Goal: Transaction & Acquisition: Purchase product/service

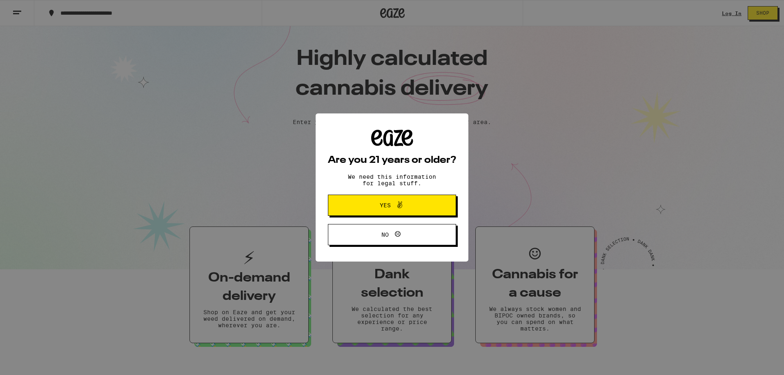
click at [386, 212] on button "Yes" at bounding box center [392, 205] width 128 height 21
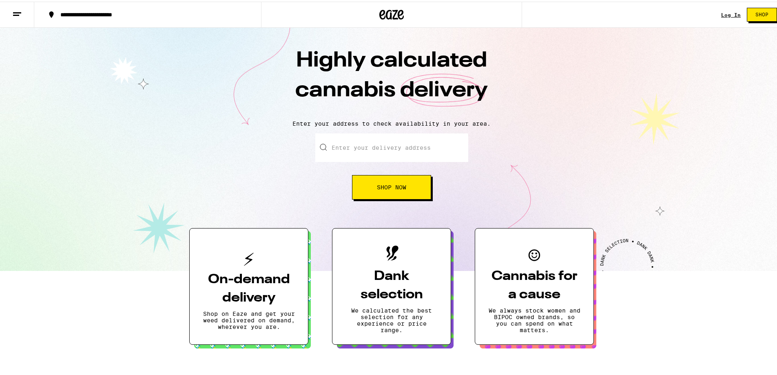
click at [726, 15] on link "Log In" at bounding box center [732, 13] width 20 height 5
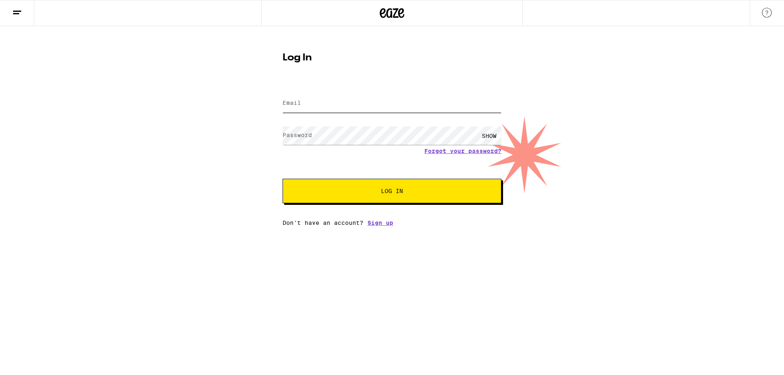
type input "[EMAIL_ADDRESS][DOMAIN_NAME]"
click at [369, 197] on button "Log In" at bounding box center [391, 191] width 219 height 24
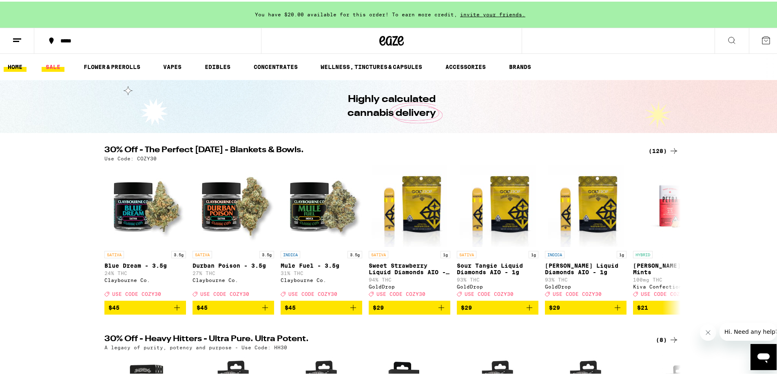
click at [55, 67] on link "SALE" at bounding box center [53, 65] width 23 height 10
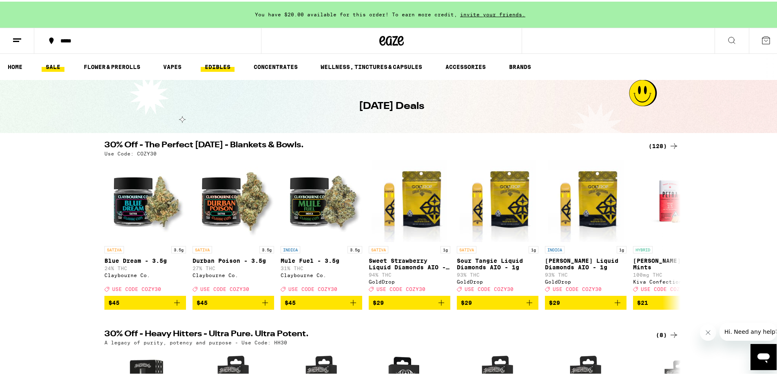
click at [214, 64] on link "EDIBLES" at bounding box center [218, 65] width 34 height 10
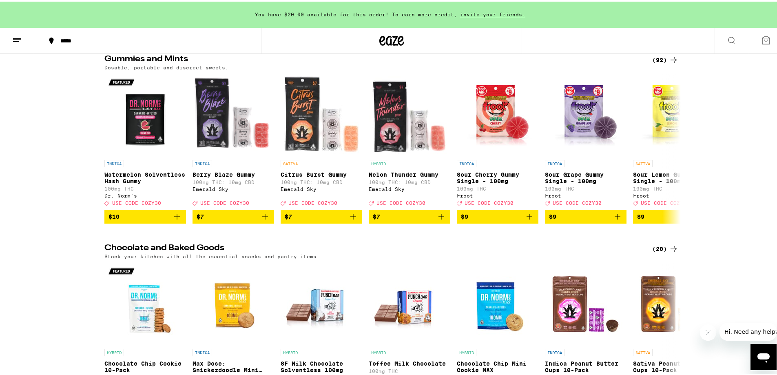
scroll to position [82, 0]
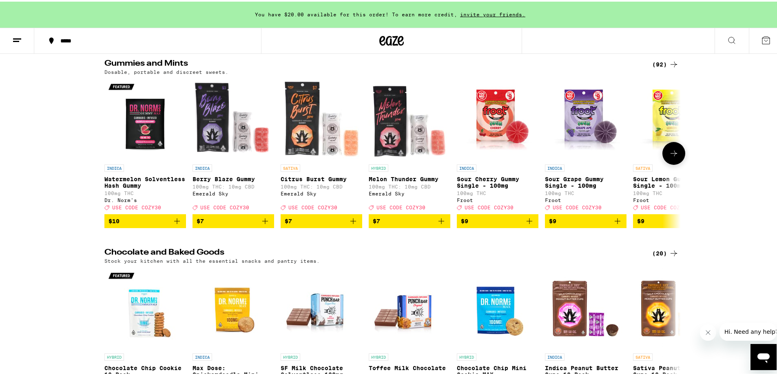
click at [675, 153] on icon at bounding box center [674, 152] width 10 height 10
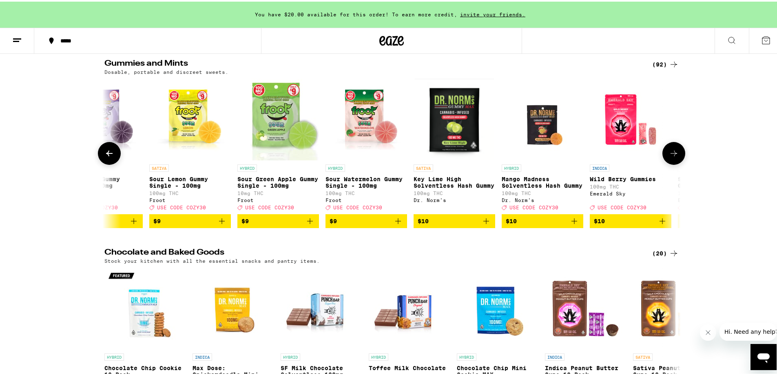
scroll to position [0, 486]
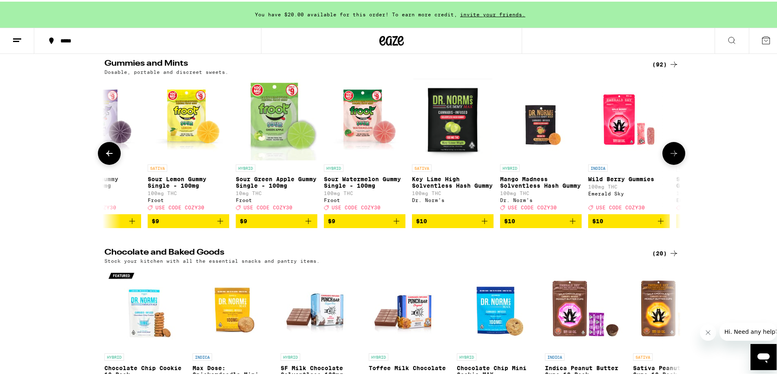
click at [675, 153] on icon at bounding box center [674, 152] width 10 height 10
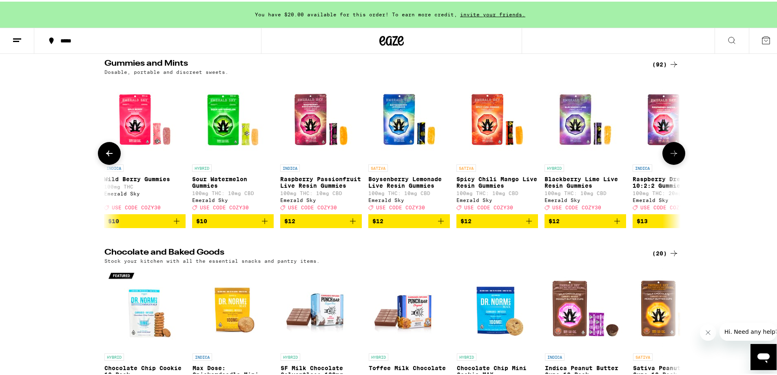
scroll to position [0, 971]
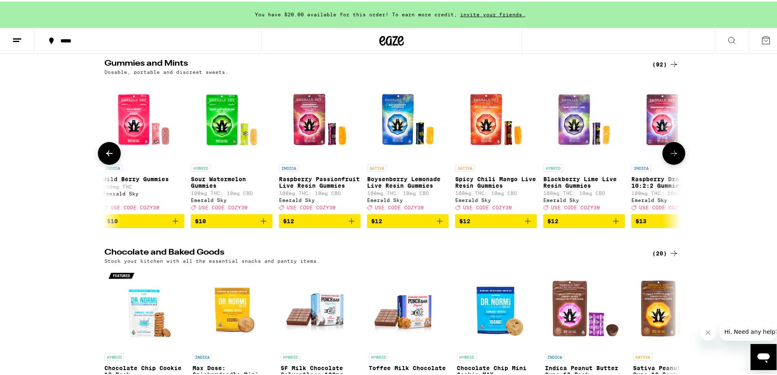
click at [670, 153] on icon at bounding box center [674, 152] width 10 height 10
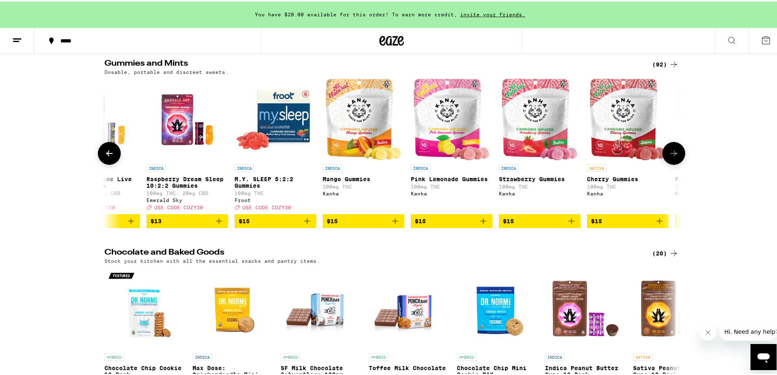
scroll to position [0, 1457]
click at [673, 153] on icon at bounding box center [674, 152] width 10 height 10
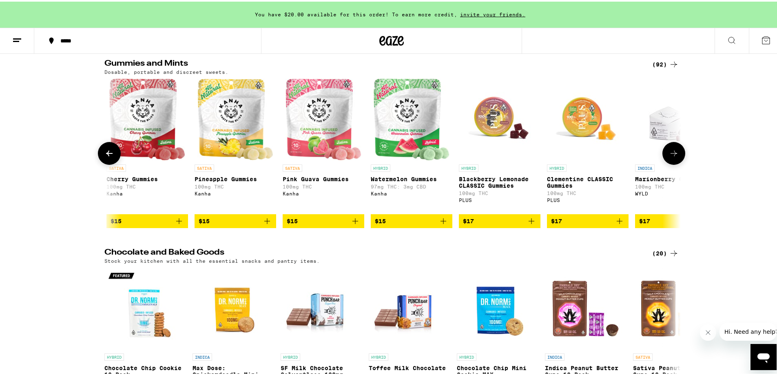
scroll to position [0, 1943]
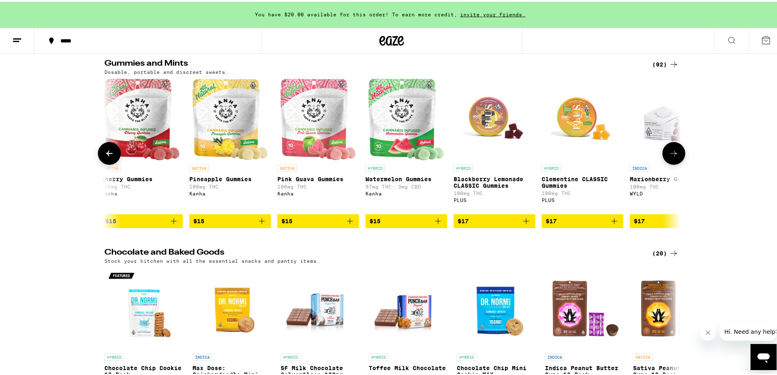
click at [673, 153] on icon at bounding box center [674, 152] width 10 height 10
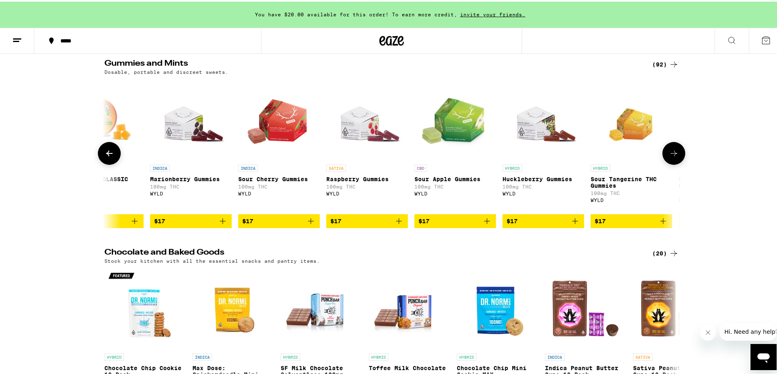
scroll to position [0, 2428]
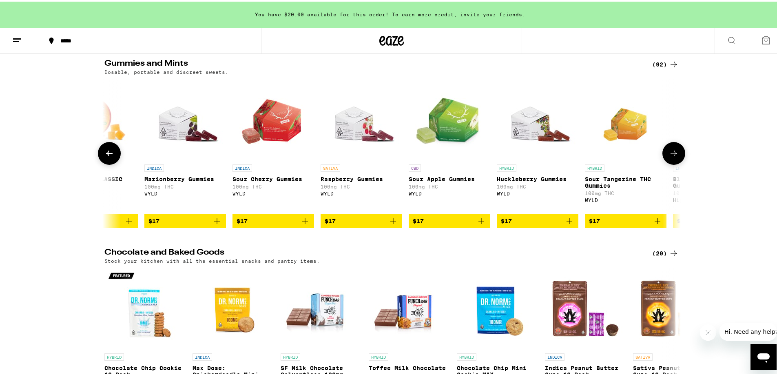
click at [673, 153] on icon at bounding box center [674, 152] width 10 height 10
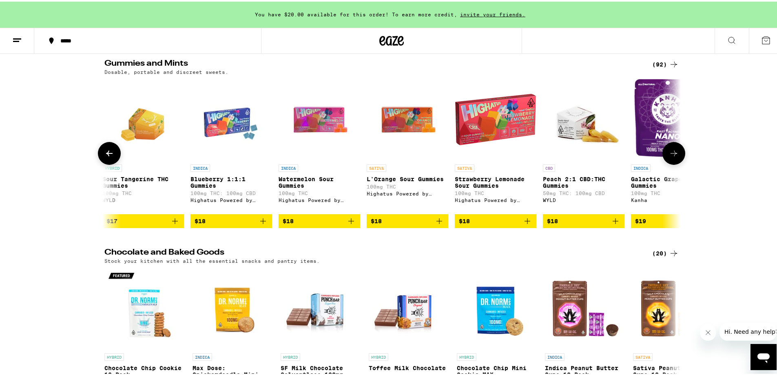
scroll to position [0, 2914]
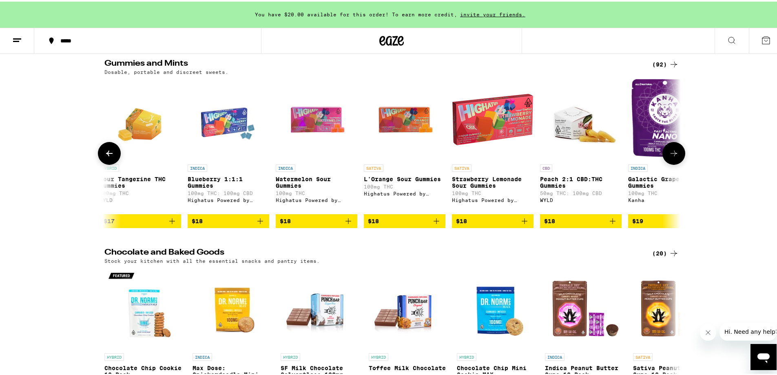
click at [673, 153] on icon at bounding box center [674, 152] width 10 height 10
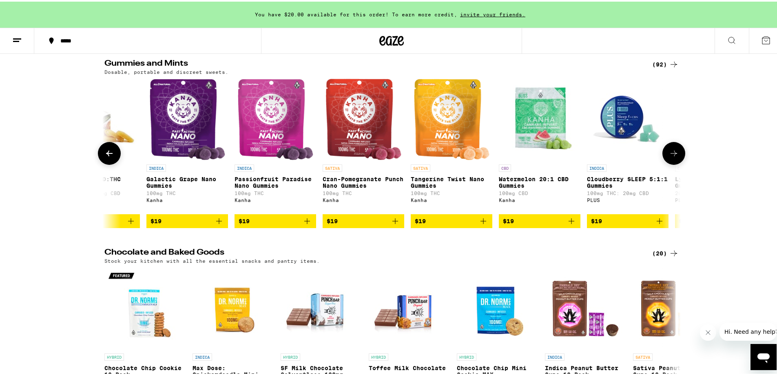
scroll to position [0, 3399]
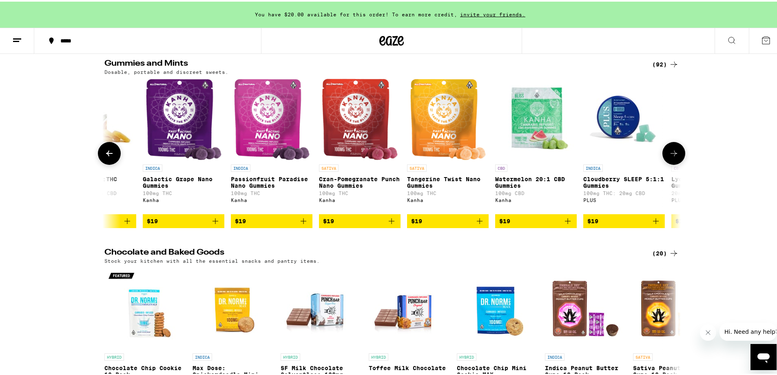
click at [673, 153] on icon at bounding box center [674, 152] width 10 height 10
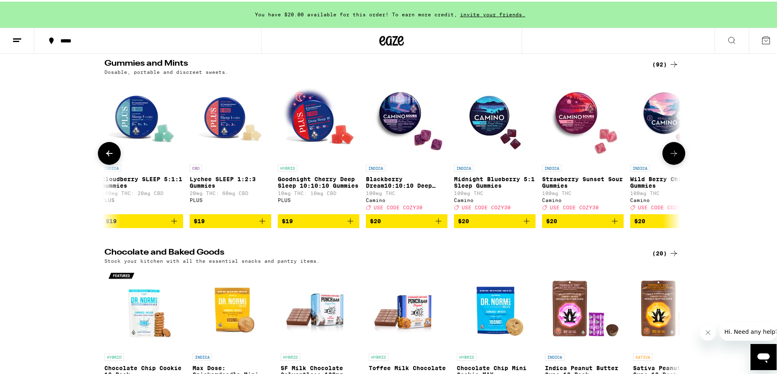
scroll to position [0, 3885]
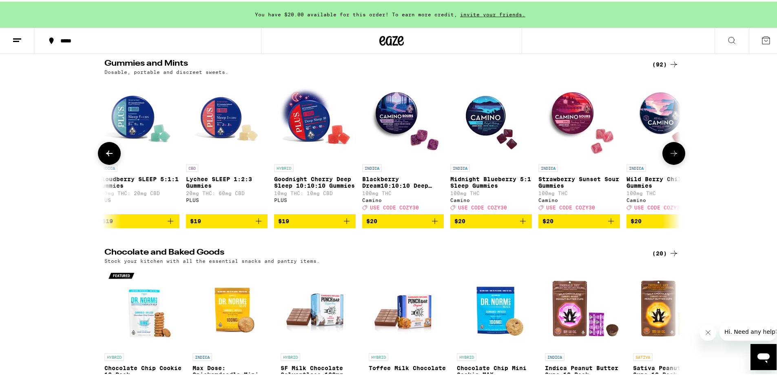
click at [670, 155] on icon at bounding box center [674, 152] width 10 height 10
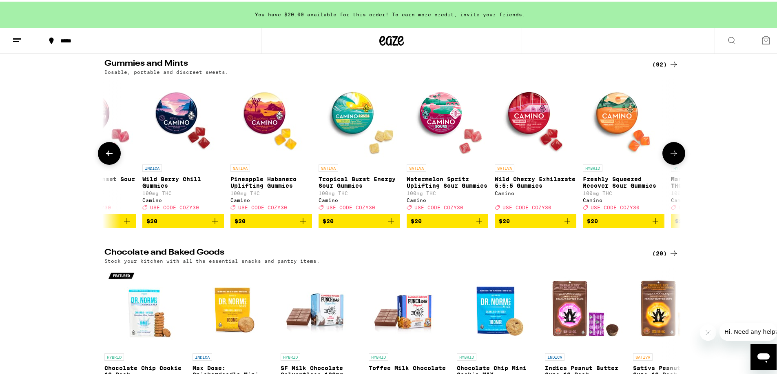
scroll to position [0, 4371]
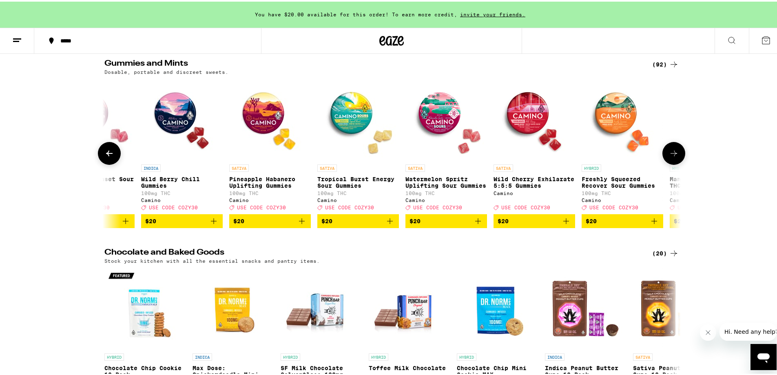
click at [526, 121] on img "Open page for Wild Cherry Exhilarate 5:5:5 Gummies from Camino" at bounding box center [535, 118] width 82 height 82
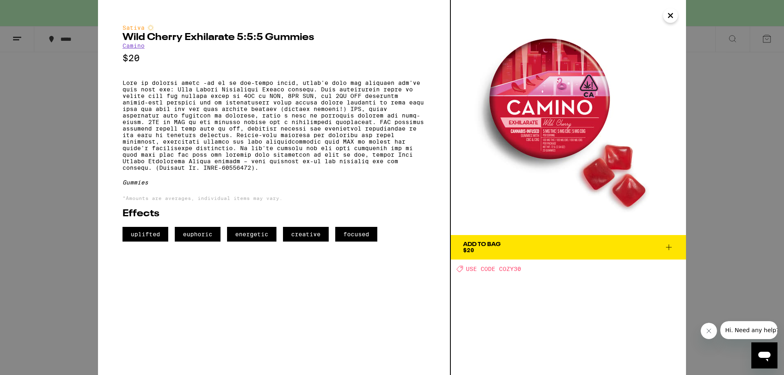
click at [645, 249] on span "Add To Bag $20" at bounding box center [568, 247] width 211 height 11
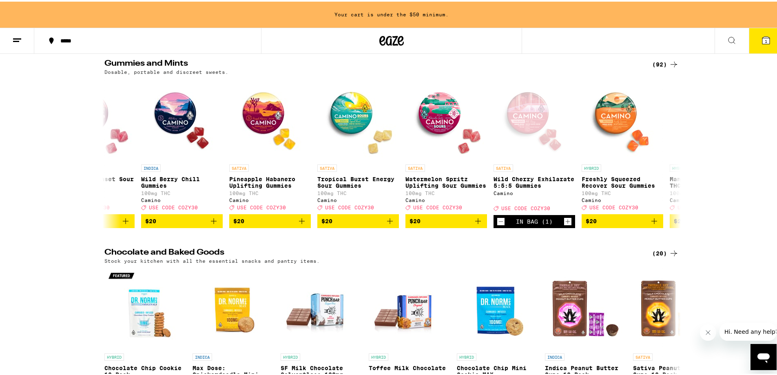
click at [62, 42] on div "*****" at bounding box center [151, 39] width 191 height 6
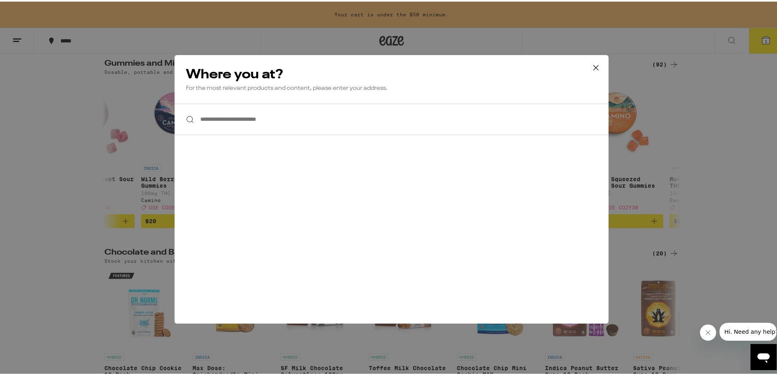
click at [228, 118] on input "**********" at bounding box center [392, 117] width 434 height 31
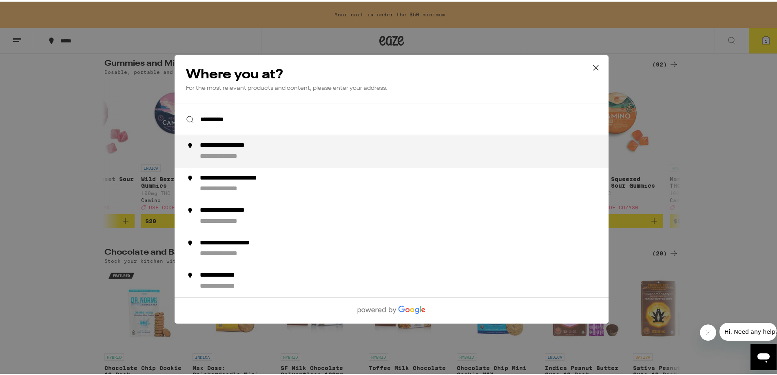
click at [236, 151] on div "**********" at bounding box center [408, 150] width 416 height 20
type input "**********"
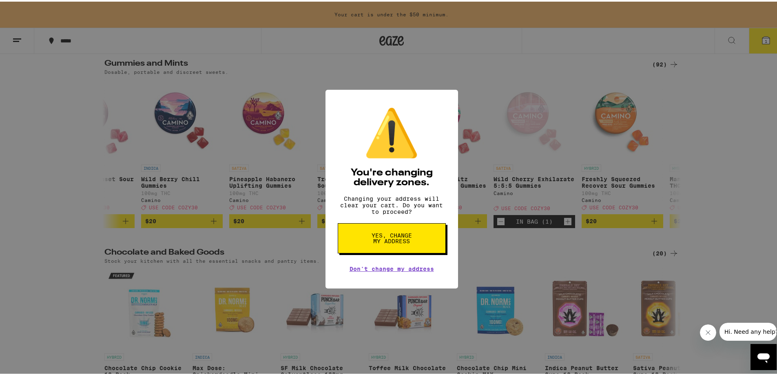
click at [384, 242] on span "Yes, change my address" at bounding box center [392, 236] width 42 height 11
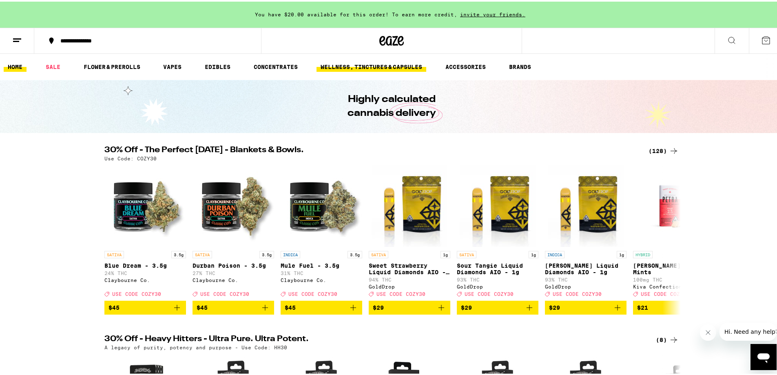
click at [380, 67] on link "WELLNESS, TINCTURES & CAPSULES" at bounding box center [372, 65] width 110 height 10
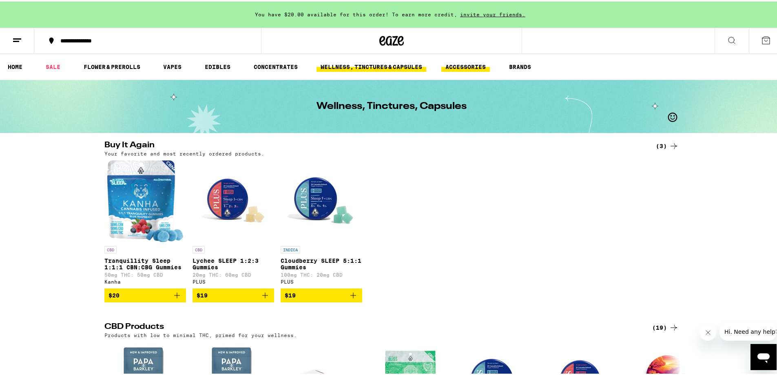
click at [468, 63] on link "ACCESSORIES" at bounding box center [466, 65] width 49 height 10
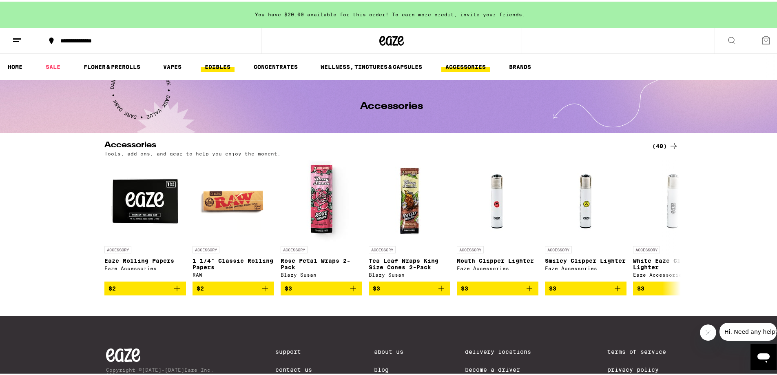
click at [210, 61] on link "EDIBLES" at bounding box center [218, 65] width 34 height 10
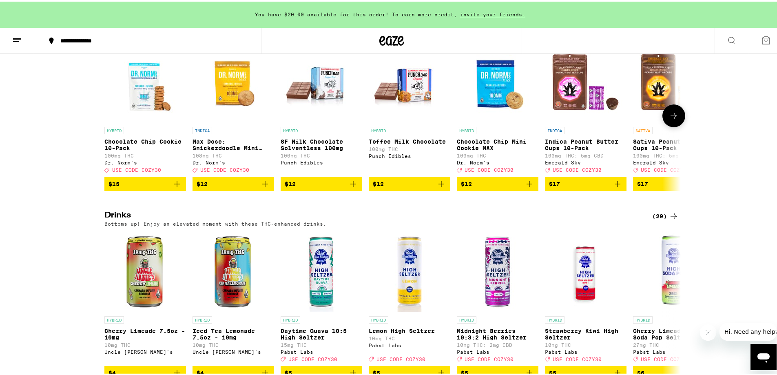
scroll to position [408, 0]
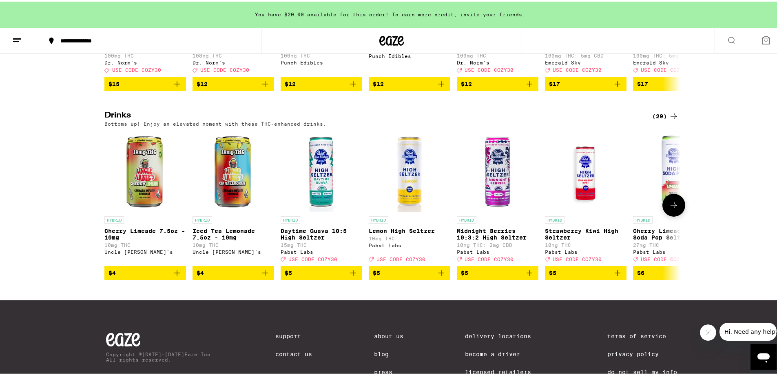
click at [669, 209] on icon at bounding box center [674, 204] width 10 height 10
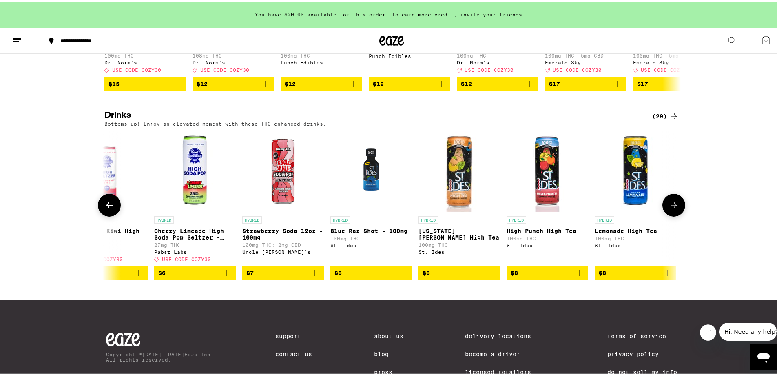
scroll to position [0, 486]
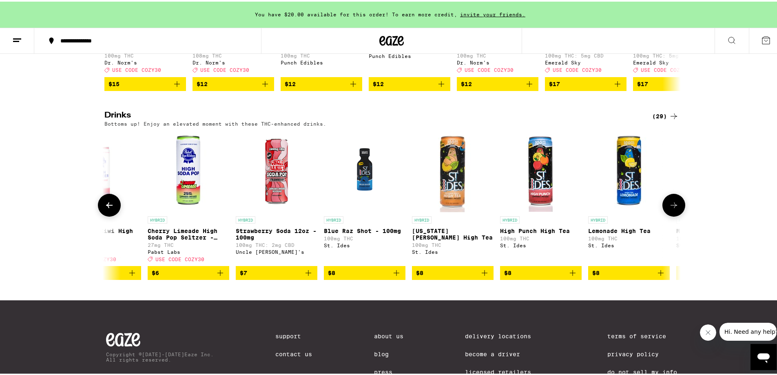
click at [669, 209] on icon at bounding box center [674, 204] width 10 height 10
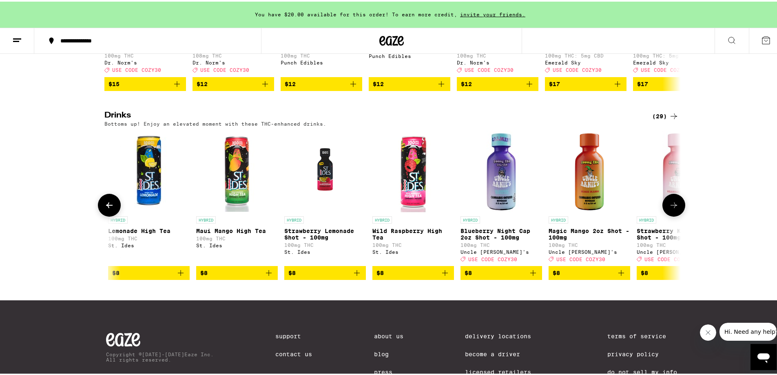
scroll to position [0, 971]
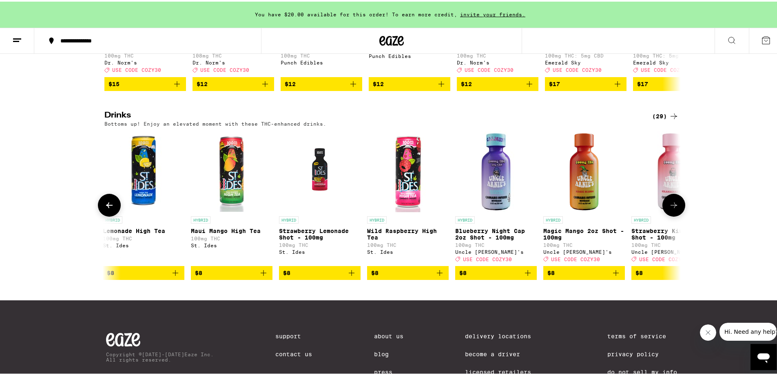
click at [670, 209] on icon at bounding box center [674, 204] width 10 height 10
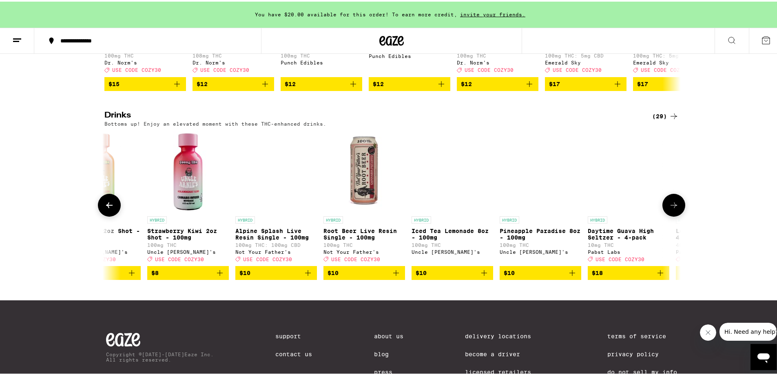
scroll to position [0, 1457]
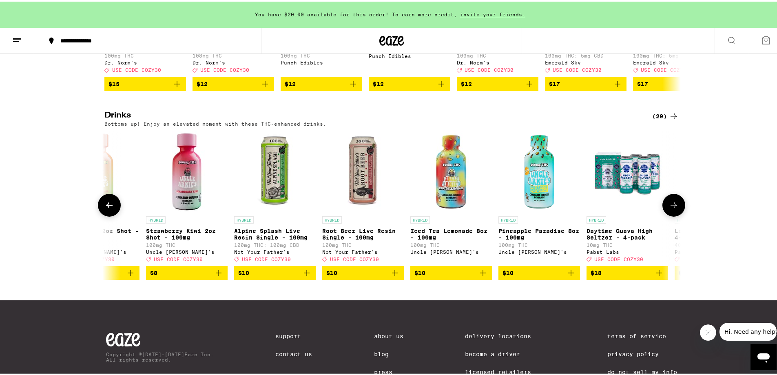
click at [672, 209] on icon at bounding box center [674, 204] width 10 height 10
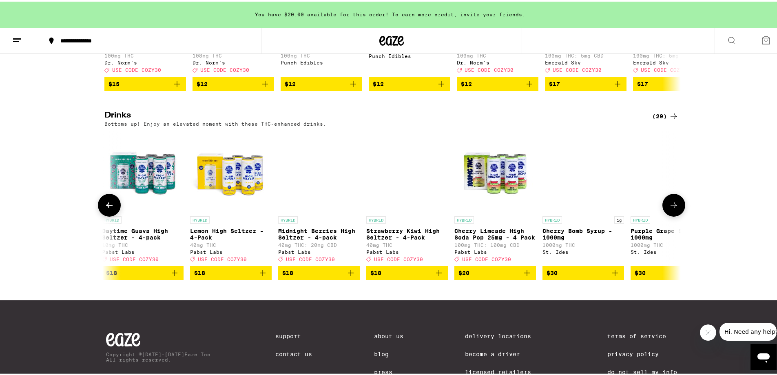
scroll to position [0, 1943]
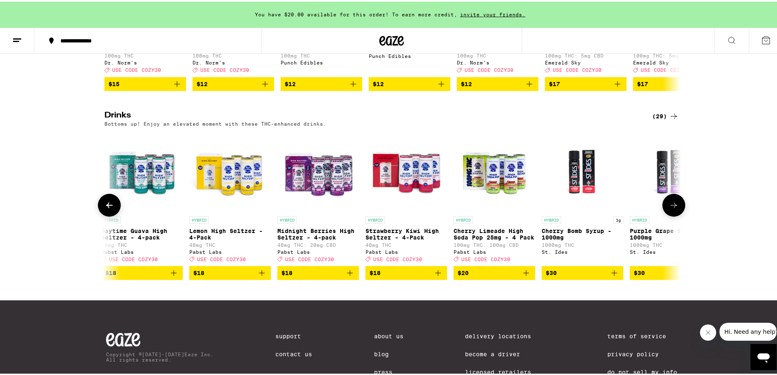
click at [672, 209] on icon at bounding box center [674, 204] width 10 height 10
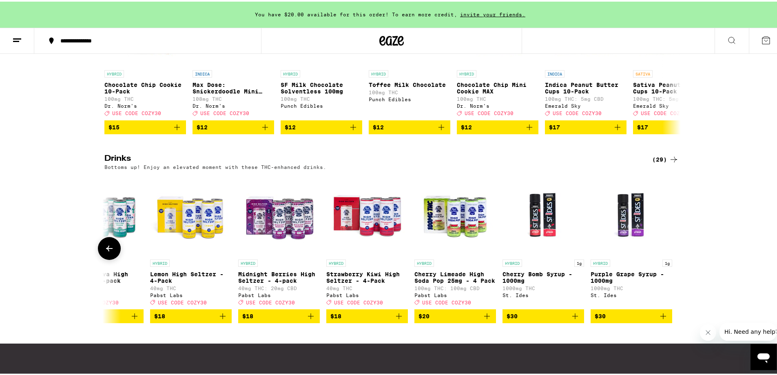
scroll to position [367, 0]
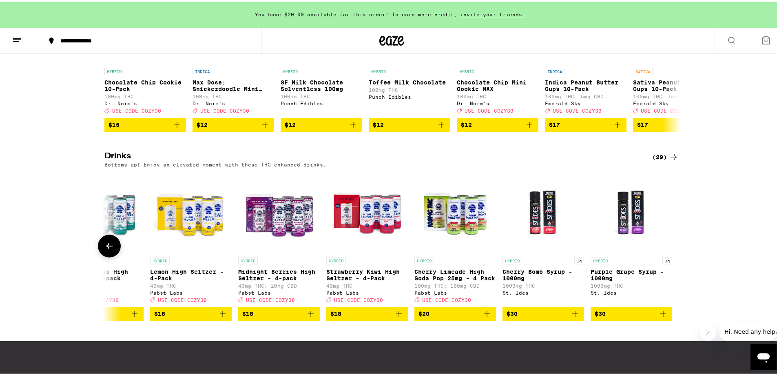
click at [108, 249] on icon at bounding box center [109, 245] width 10 height 10
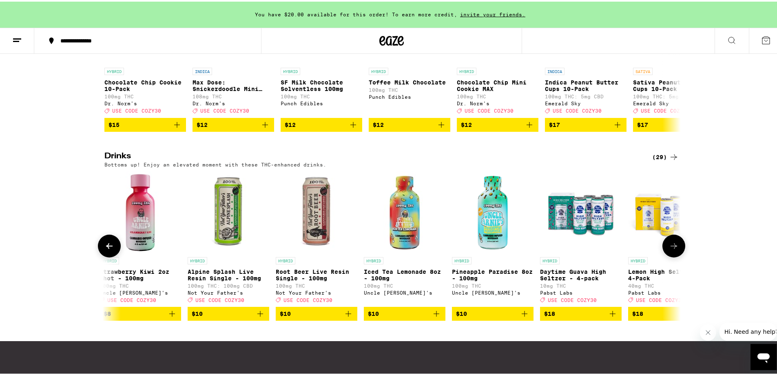
scroll to position [0, 1496]
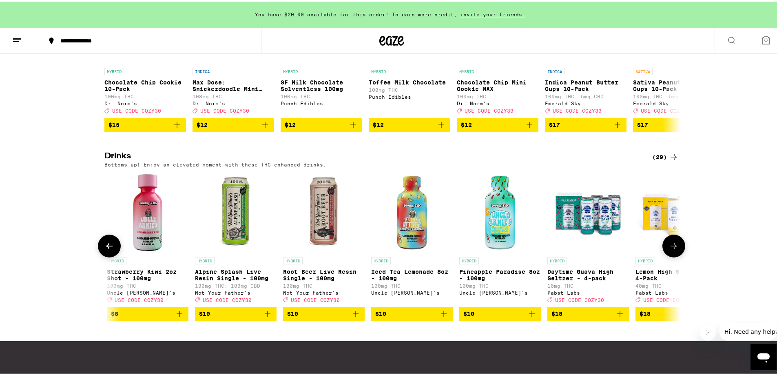
click at [105, 249] on icon at bounding box center [109, 245] width 10 height 10
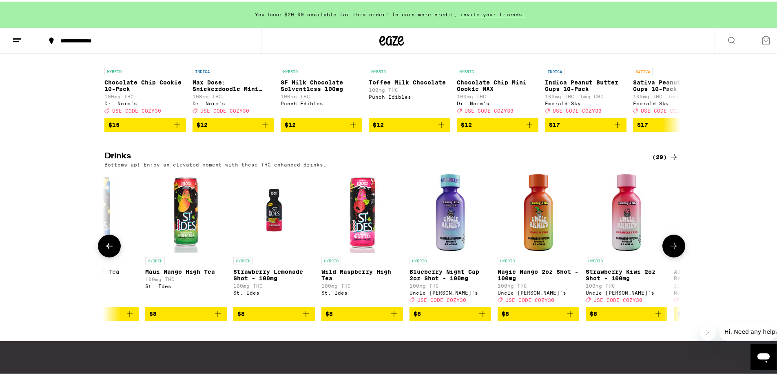
scroll to position [0, 1010]
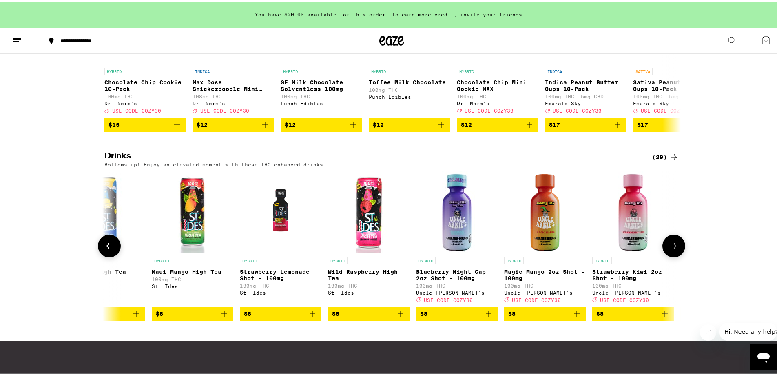
click at [105, 249] on icon at bounding box center [109, 245] width 10 height 10
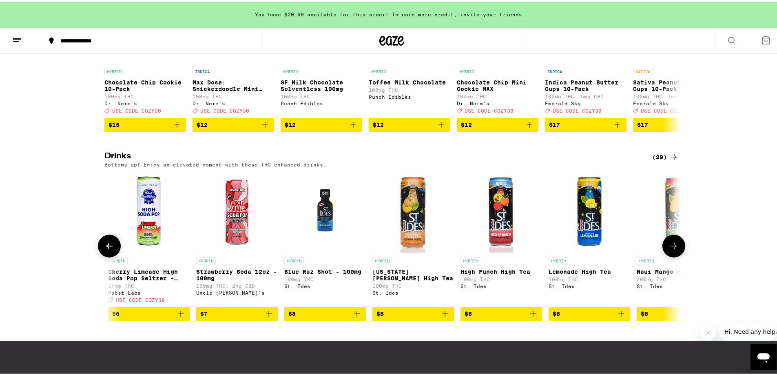
scroll to position [0, 525]
click at [105, 249] on icon at bounding box center [109, 245] width 10 height 10
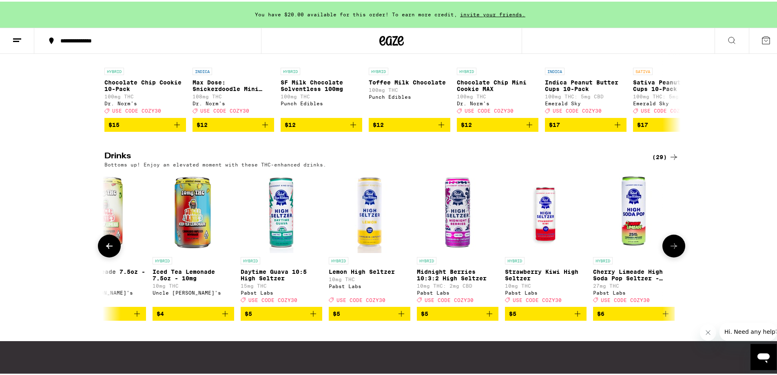
scroll to position [0, 39]
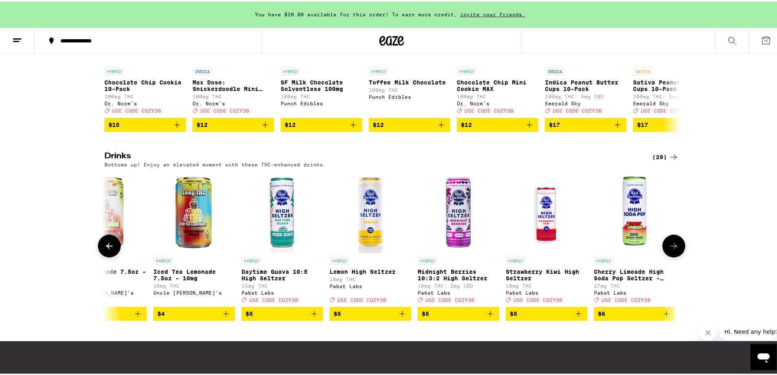
click at [105, 249] on icon at bounding box center [109, 245] width 10 height 10
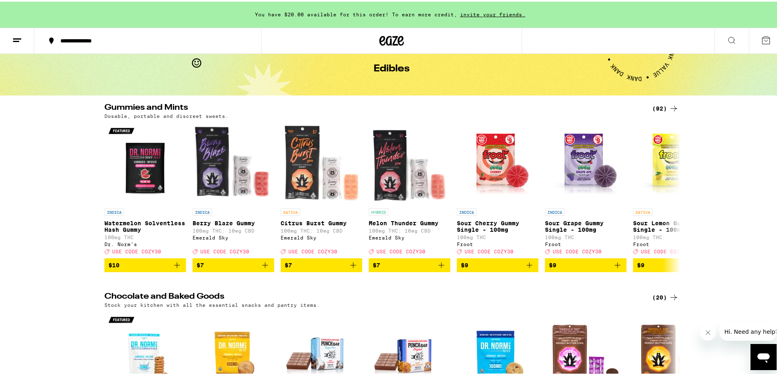
scroll to position [35, 0]
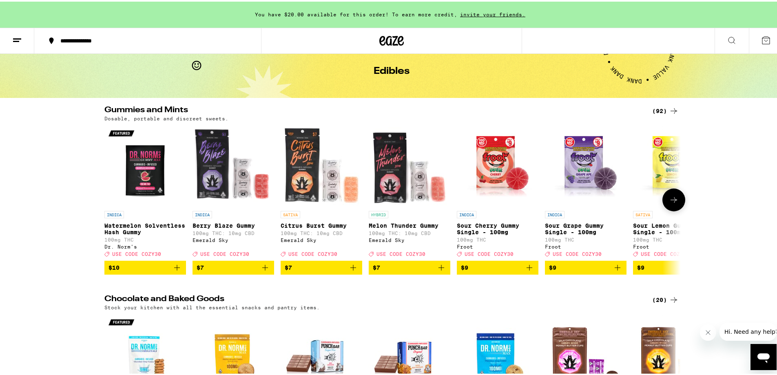
click at [673, 203] on icon at bounding box center [674, 198] width 10 height 10
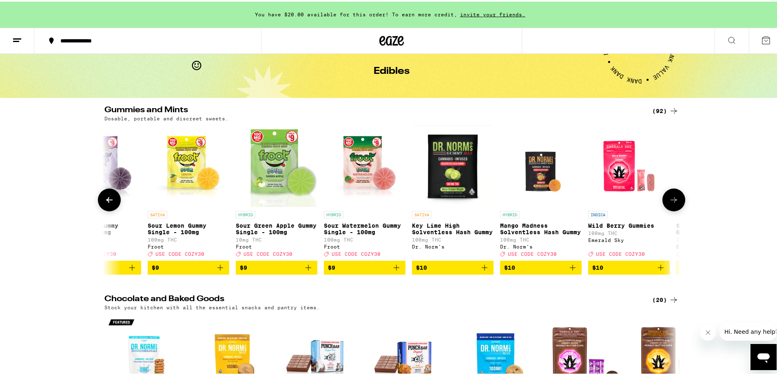
click at [673, 203] on icon at bounding box center [674, 198] width 10 height 10
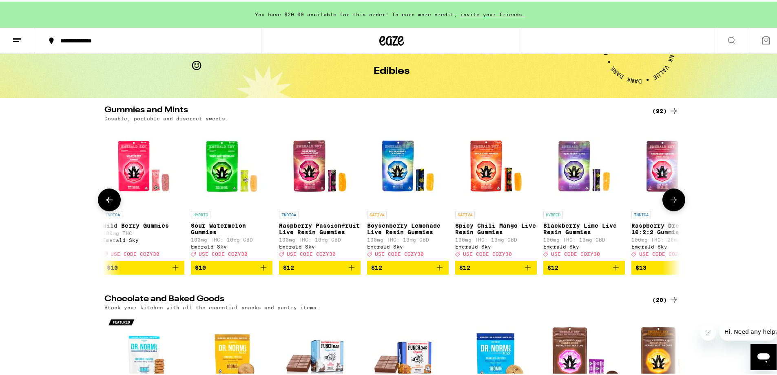
click at [673, 203] on icon at bounding box center [674, 198] width 10 height 10
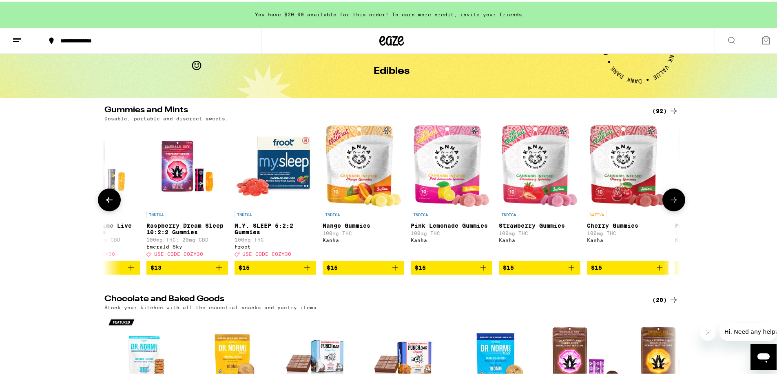
click at [673, 203] on icon at bounding box center [674, 198] width 10 height 10
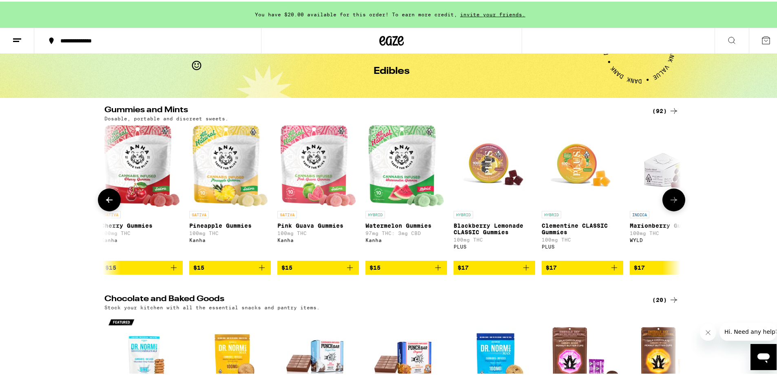
click at [673, 203] on icon at bounding box center [674, 198] width 10 height 10
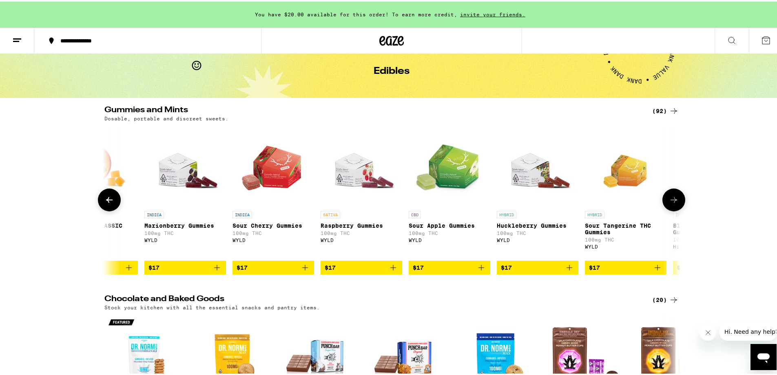
click at [673, 203] on icon at bounding box center [674, 198] width 10 height 10
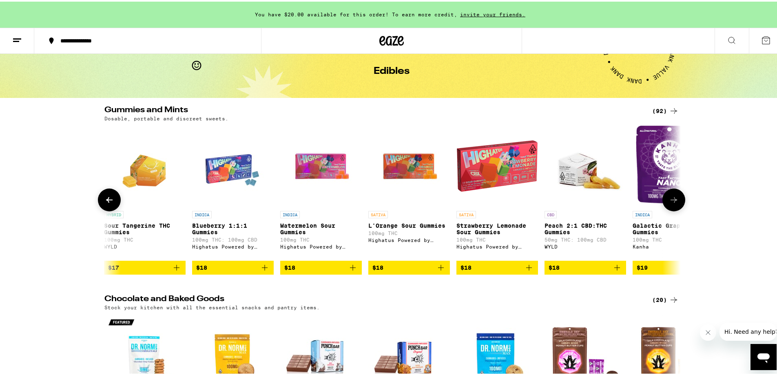
scroll to position [0, 2914]
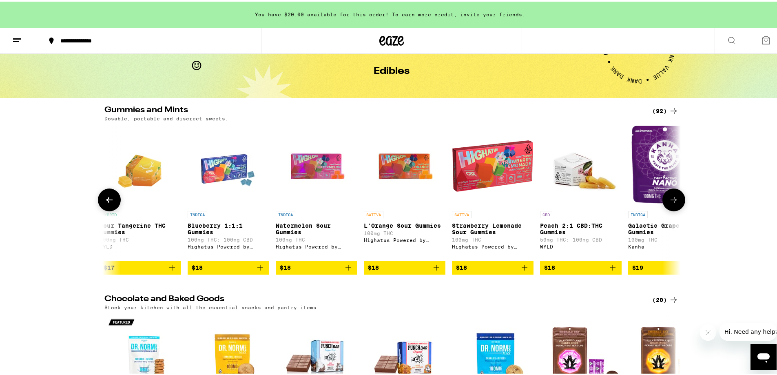
click at [111, 202] on icon at bounding box center [109, 198] width 10 height 10
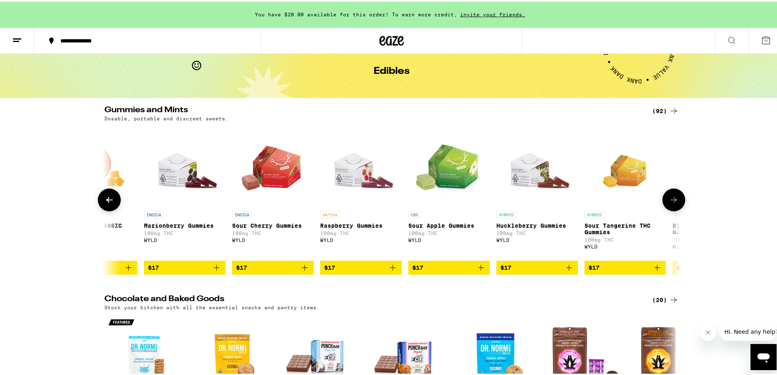
scroll to position [0, 2428]
click at [105, 203] on icon at bounding box center [109, 198] width 10 height 10
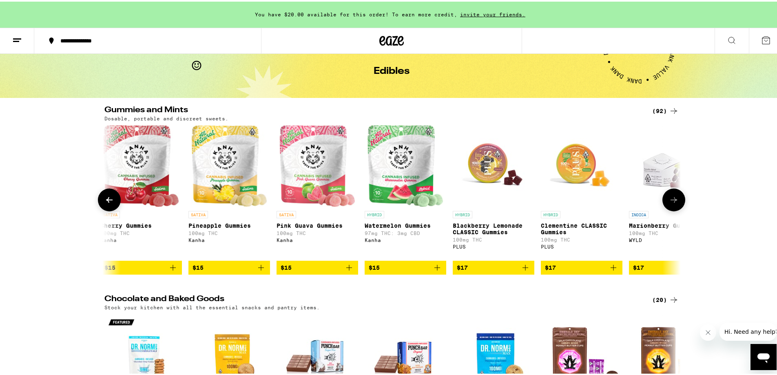
scroll to position [0, 1943]
click at [672, 203] on icon at bounding box center [674, 198] width 10 height 10
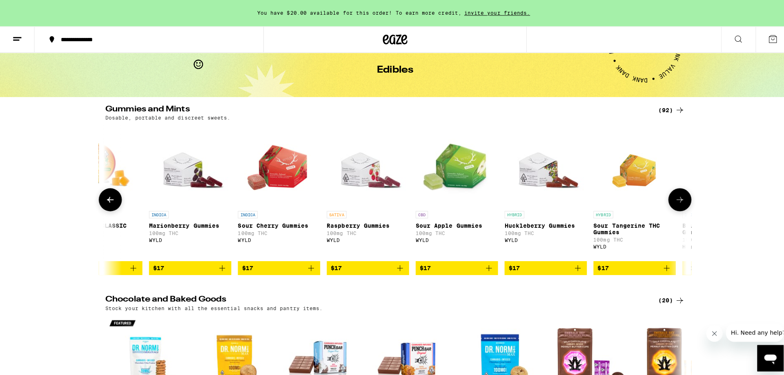
scroll to position [0, 2428]
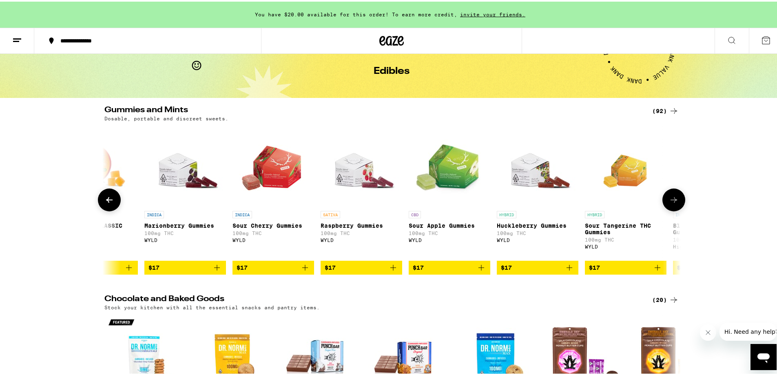
click at [458, 169] on img "Open page for Sour Apple Gummies from WYLD" at bounding box center [450, 165] width 82 height 82
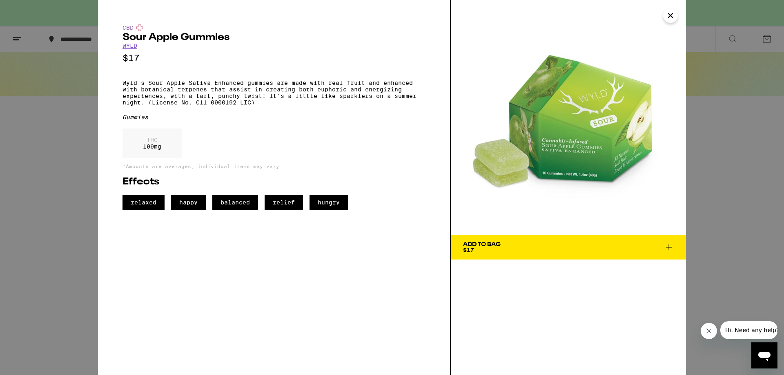
click at [131, 47] on link "WYLD" at bounding box center [129, 45] width 15 height 7
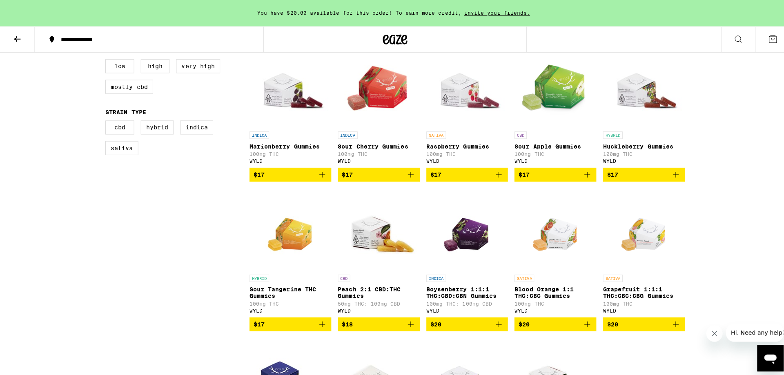
scroll to position [245, 0]
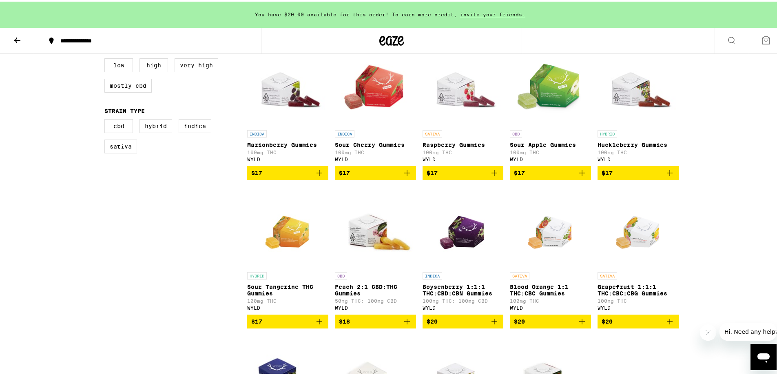
click at [360, 285] on div "CBD Peach 2:1 CBD:THC Gummies 50mg THC: 100mg CBD WYLD" at bounding box center [375, 290] width 81 height 38
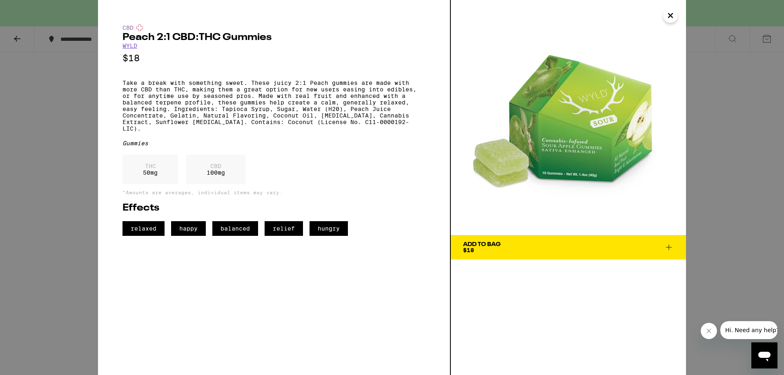
click at [568, 249] on span "Add To Bag $18" at bounding box center [568, 247] width 211 height 11
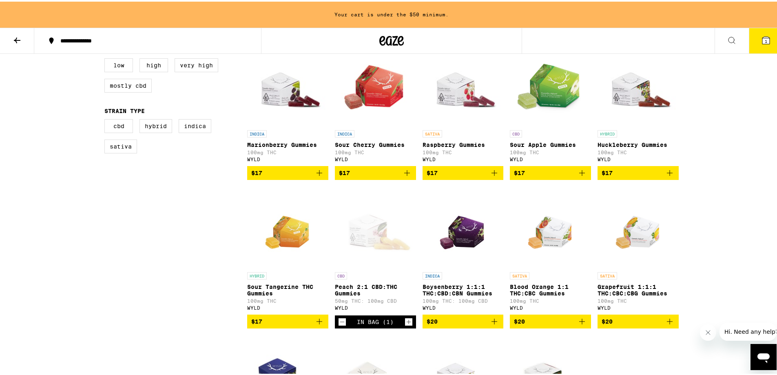
click at [756, 44] on button "1" at bounding box center [766, 39] width 34 height 25
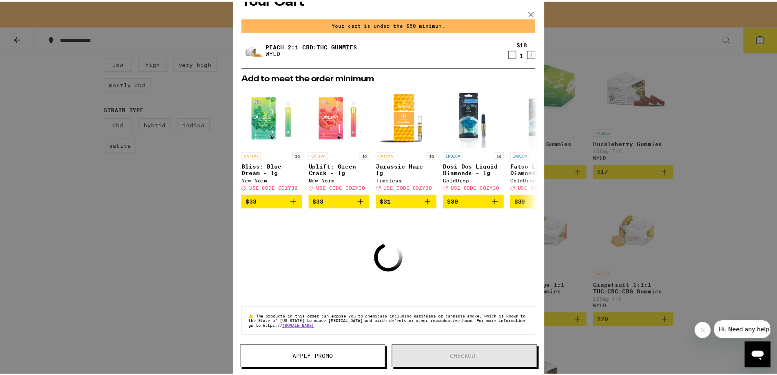
scroll to position [23, 0]
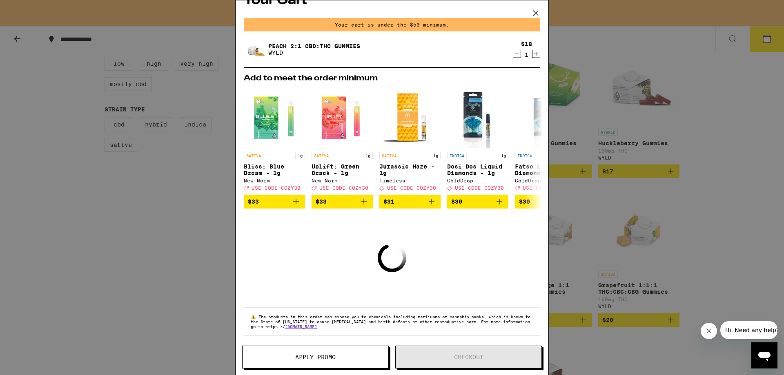
click at [538, 14] on icon at bounding box center [535, 13] width 12 height 12
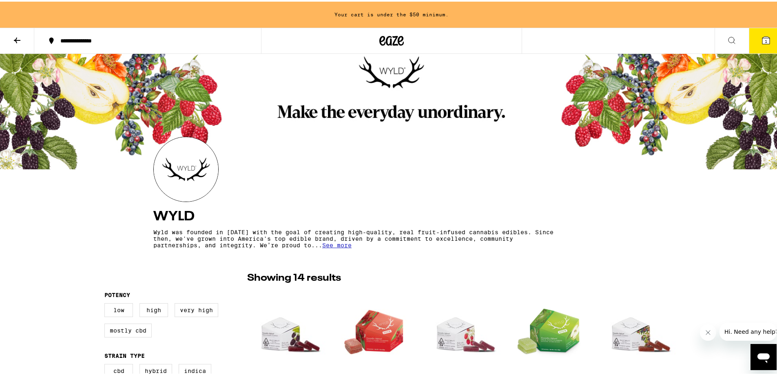
click at [16, 35] on icon at bounding box center [17, 39] width 10 height 10
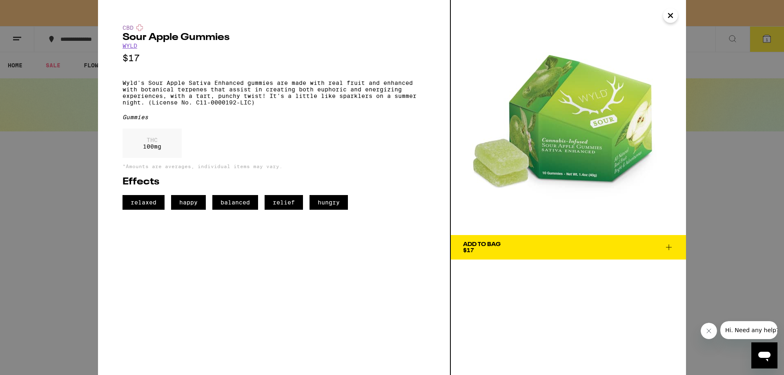
click at [675, 11] on button "Close" at bounding box center [670, 15] width 15 height 15
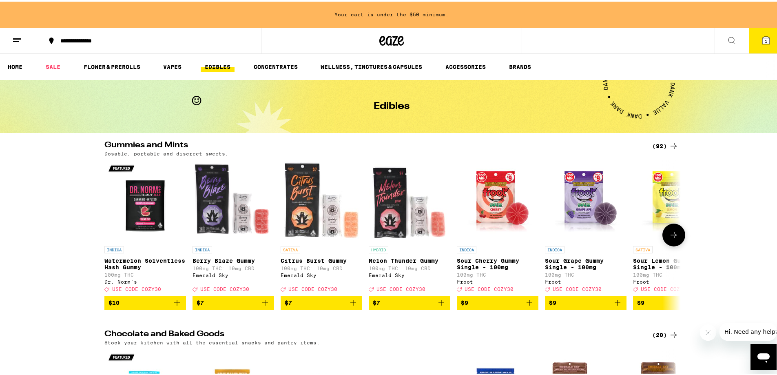
click at [672, 235] on icon at bounding box center [674, 234] width 10 height 10
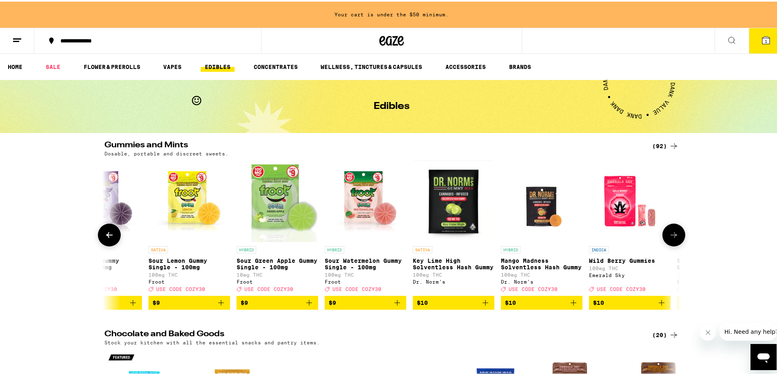
click at [673, 236] on icon at bounding box center [674, 234] width 10 height 10
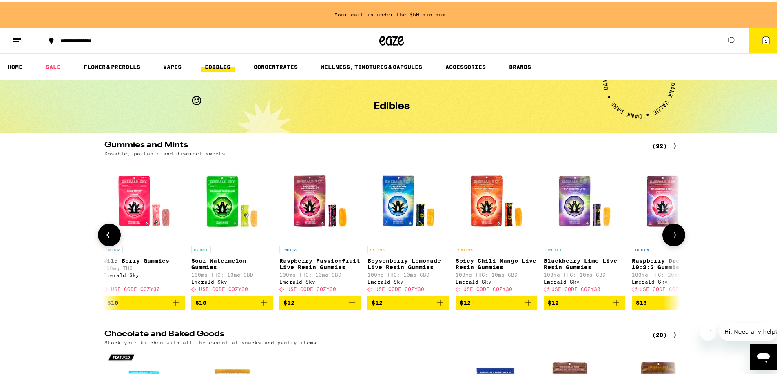
click at [673, 236] on icon at bounding box center [674, 234] width 10 height 10
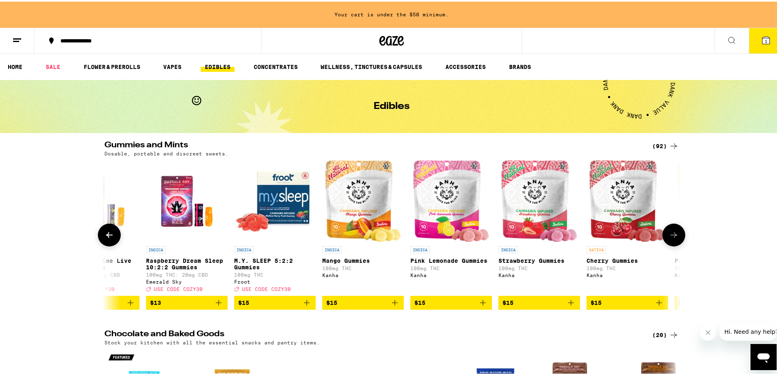
click at [673, 236] on icon at bounding box center [674, 234] width 10 height 10
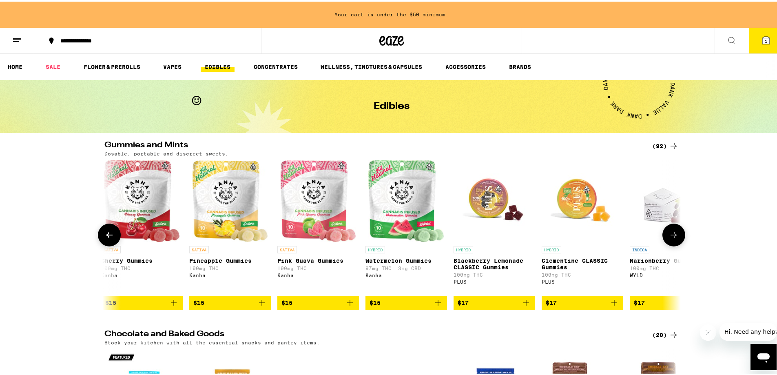
click at [673, 236] on icon at bounding box center [674, 234] width 7 height 6
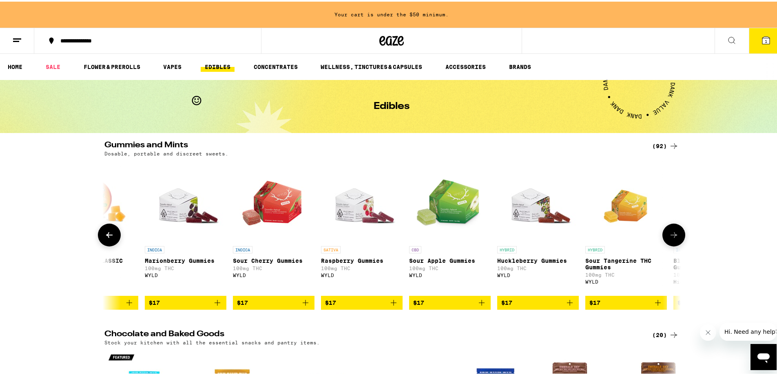
click at [673, 237] on icon at bounding box center [674, 234] width 10 height 10
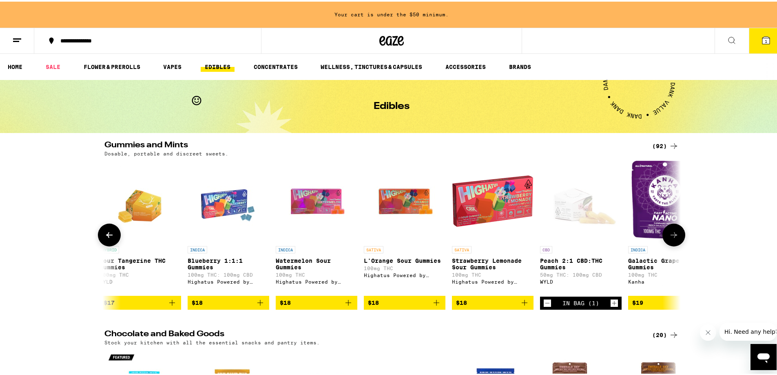
click at [672, 238] on icon at bounding box center [674, 234] width 10 height 10
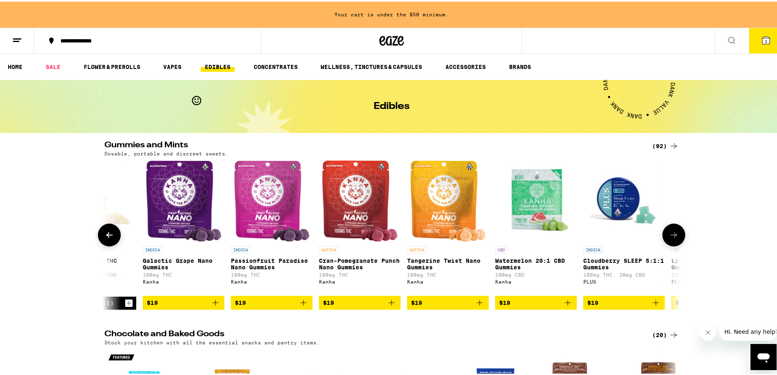
click at [672, 238] on icon at bounding box center [674, 234] width 10 height 10
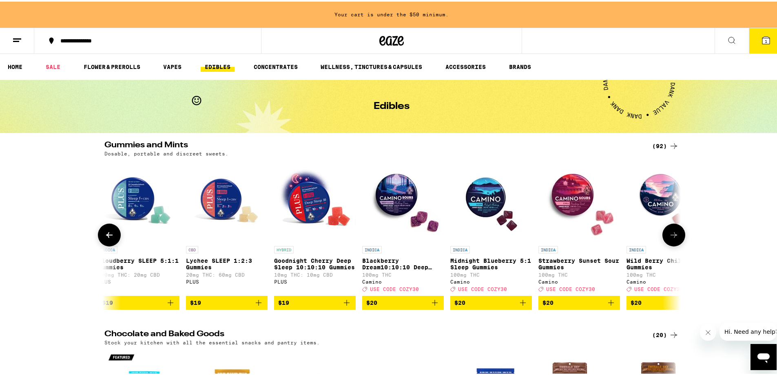
click at [672, 238] on icon at bounding box center [674, 234] width 10 height 10
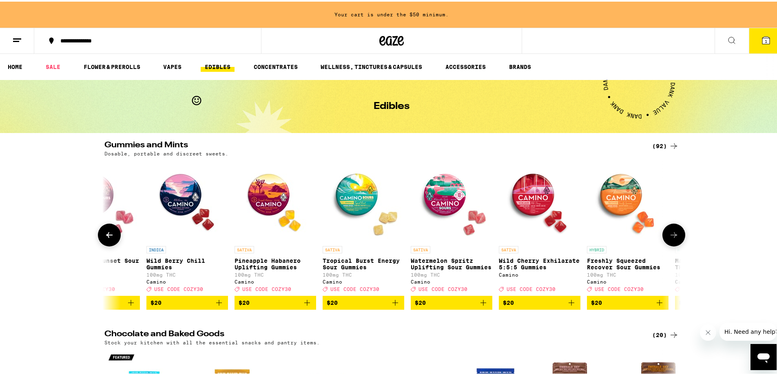
scroll to position [0, 4371]
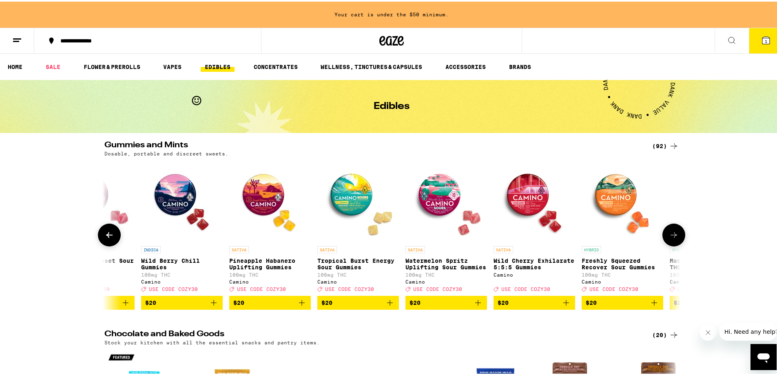
click at [564, 304] on icon "Add to bag" at bounding box center [567, 301] width 6 height 6
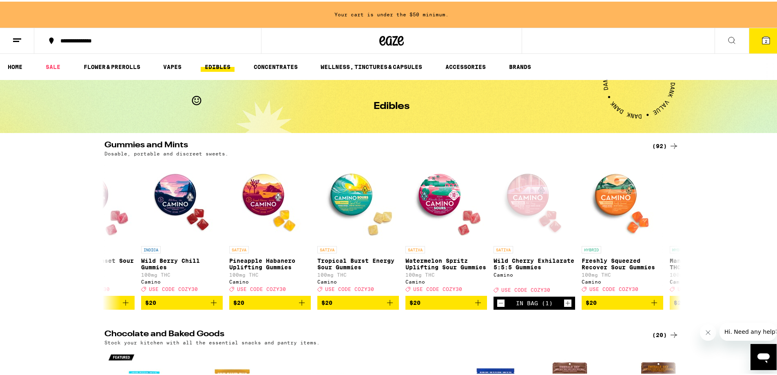
click at [765, 41] on span "2" at bounding box center [766, 39] width 2 height 5
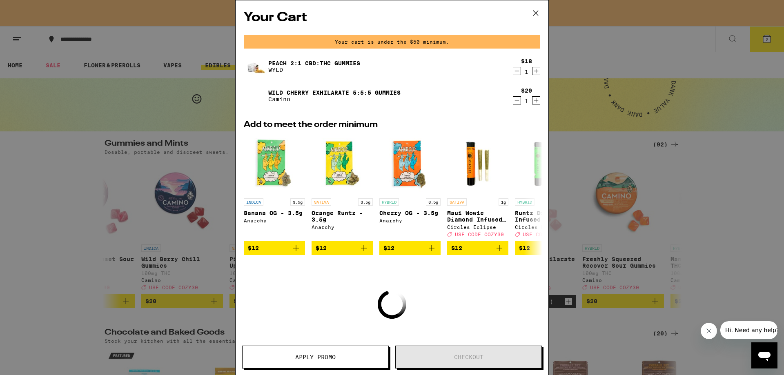
click at [537, 13] on icon at bounding box center [535, 13] width 12 height 12
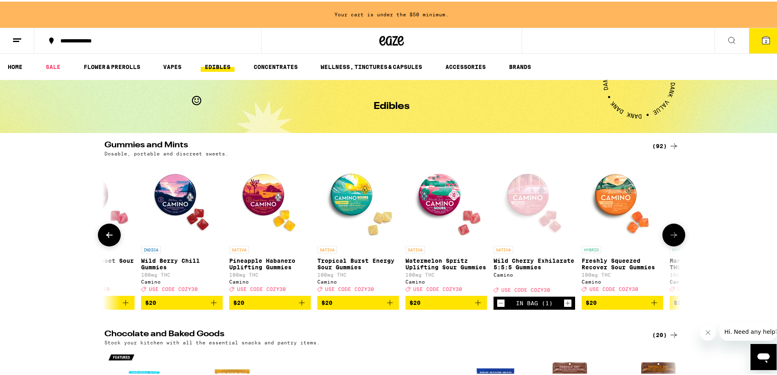
click at [111, 237] on button at bounding box center [109, 233] width 23 height 23
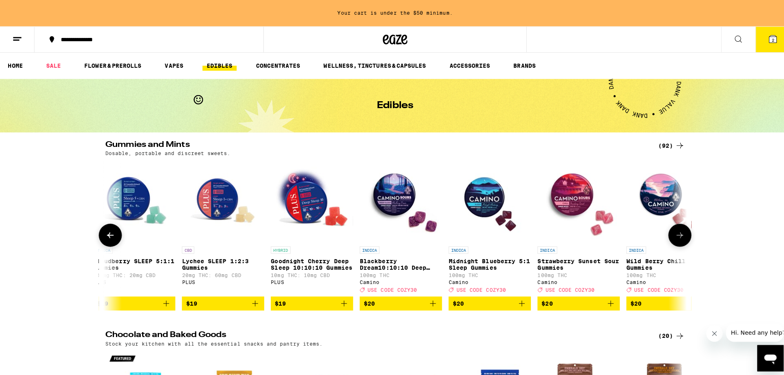
scroll to position [0, 3885]
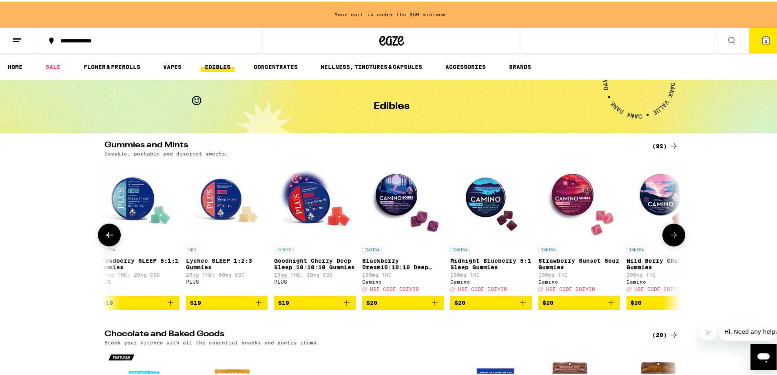
click at [225, 200] on img "Open page for Lychee SLEEP 1:2:3 Gummies from PLUS" at bounding box center [227, 200] width 82 height 82
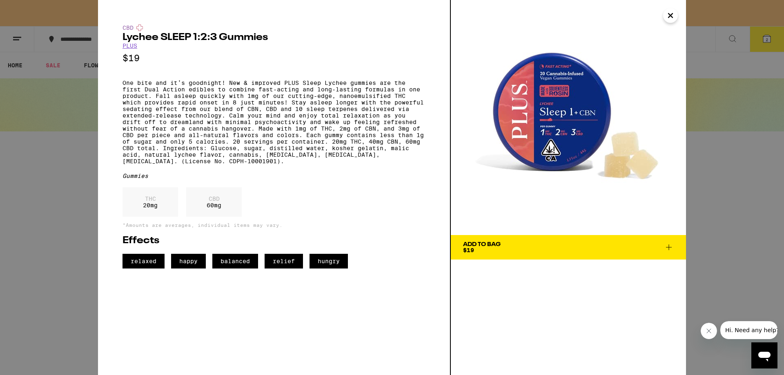
click at [668, 247] on icon at bounding box center [669, 247] width 6 height 6
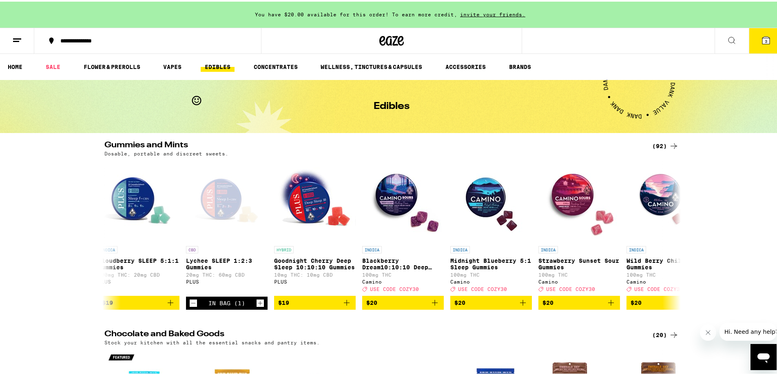
click at [765, 37] on span "3" at bounding box center [766, 39] width 2 height 5
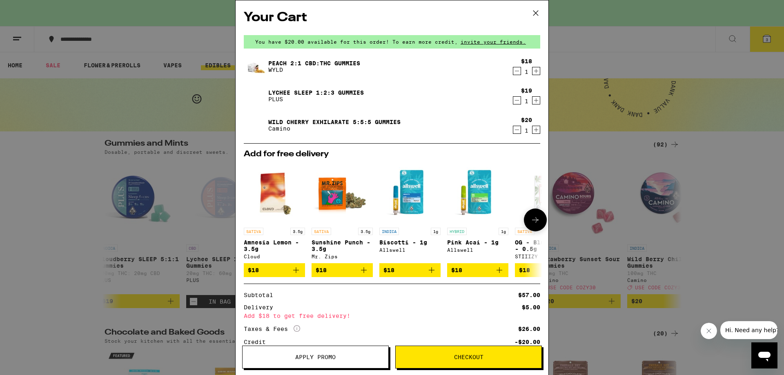
click at [530, 222] on icon at bounding box center [535, 220] width 10 height 10
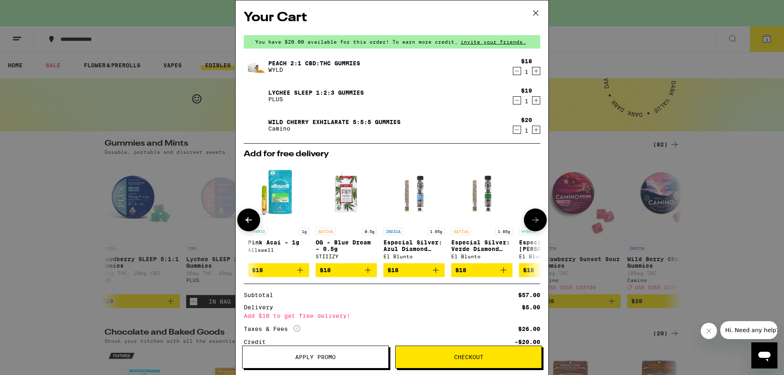
scroll to position [0, 201]
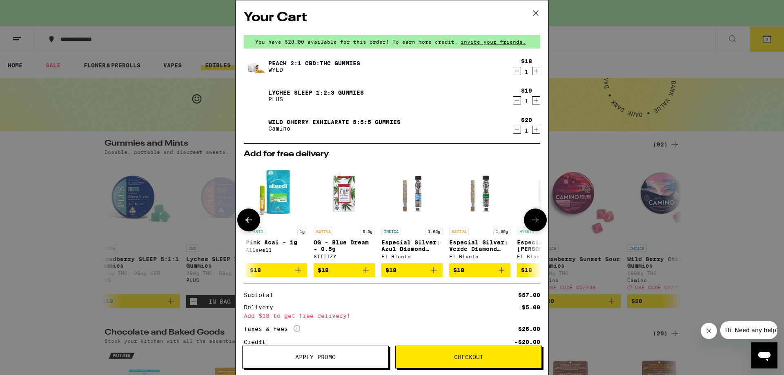
click at [530, 222] on icon at bounding box center [535, 220] width 10 height 10
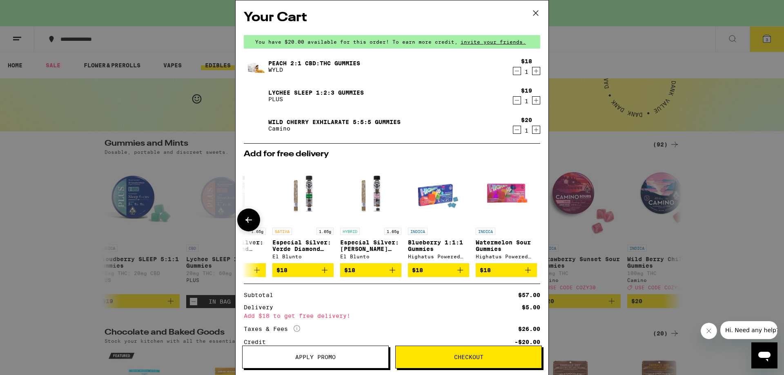
scroll to position [0, 387]
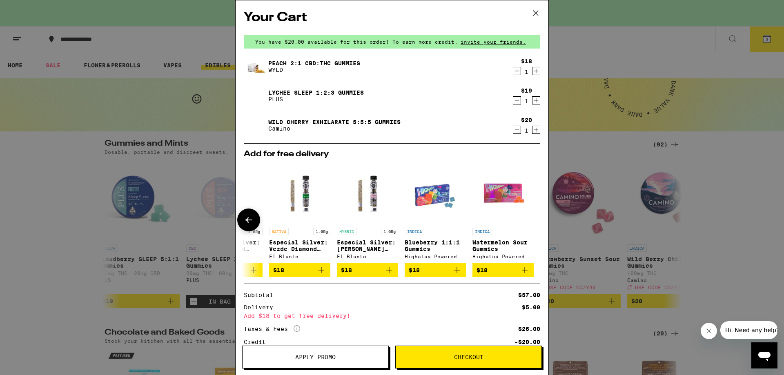
click at [530, 222] on div at bounding box center [535, 220] width 23 height 23
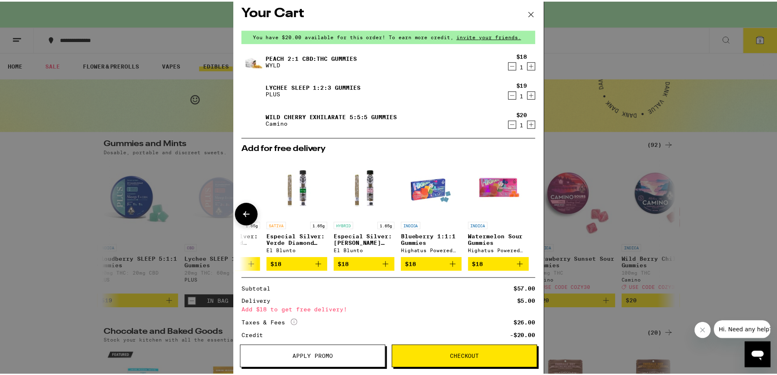
scroll to position [0, 0]
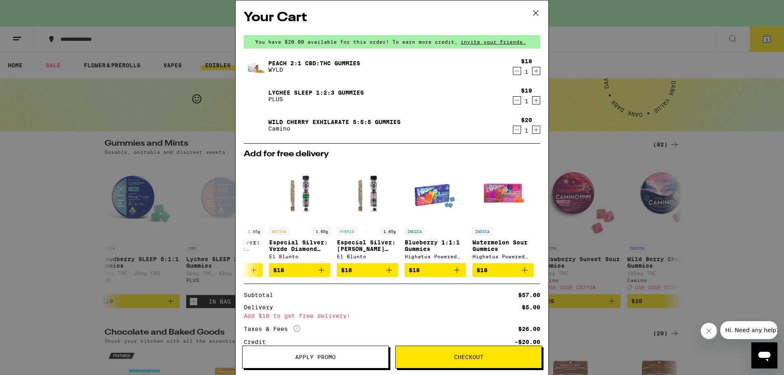
click at [535, 12] on icon at bounding box center [535, 13] width 12 height 12
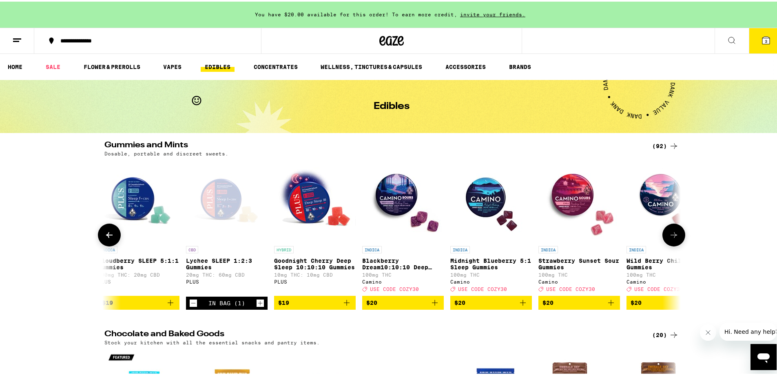
click at [106, 235] on icon at bounding box center [109, 234] width 7 height 6
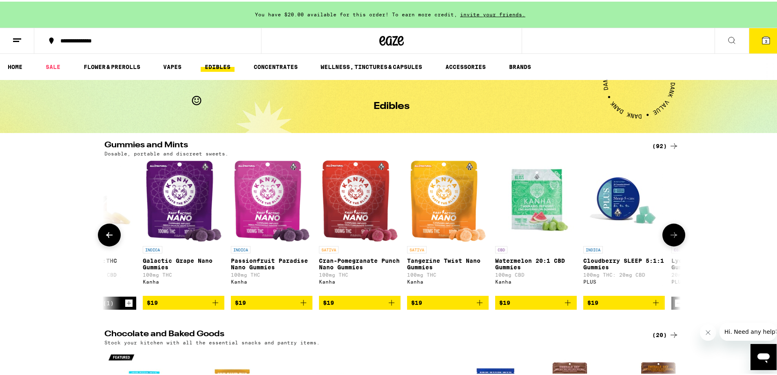
click at [106, 235] on icon at bounding box center [109, 234] width 7 height 6
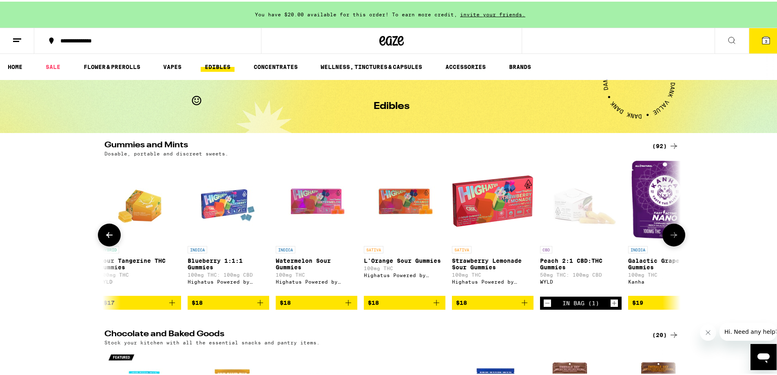
click at [106, 235] on icon at bounding box center [109, 234] width 7 height 6
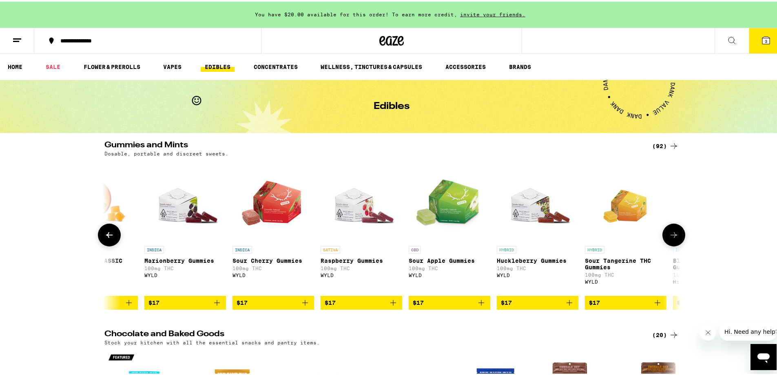
click at [106, 235] on icon at bounding box center [109, 234] width 7 height 6
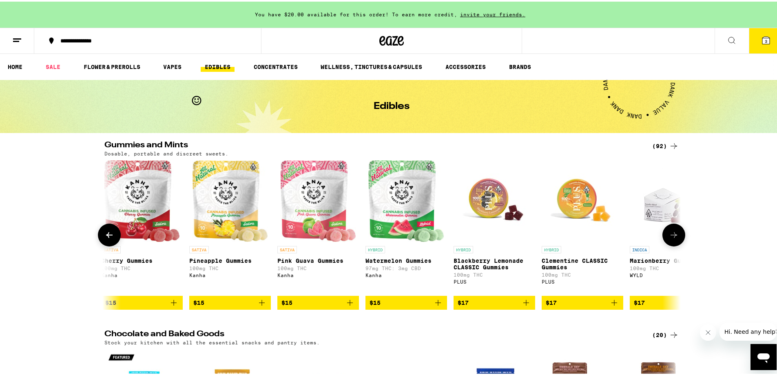
click at [106, 235] on icon at bounding box center [109, 234] width 7 height 6
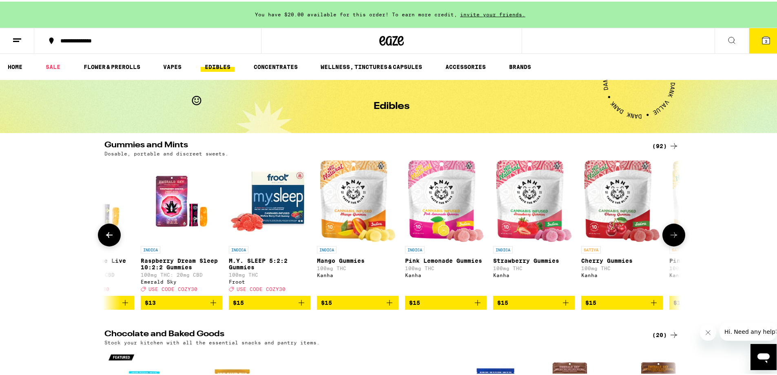
scroll to position [0, 1457]
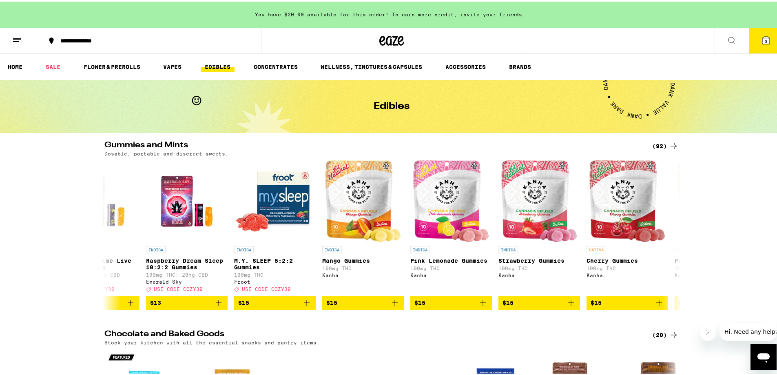
click at [765, 37] on span "3" at bounding box center [766, 39] width 2 height 5
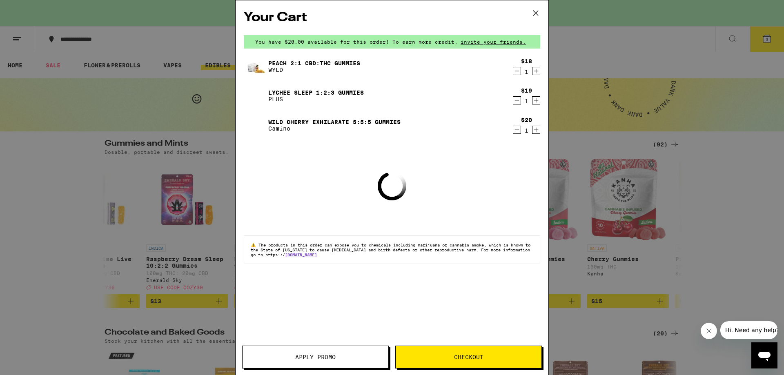
click at [332, 354] on span "Apply Promo" at bounding box center [315, 357] width 40 height 6
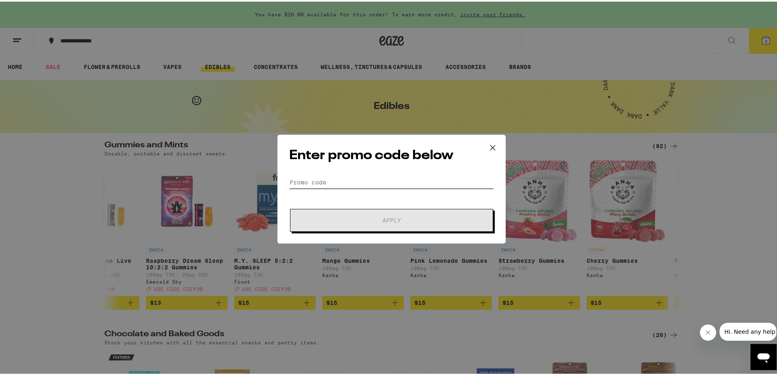
click at [320, 178] on input "Promo Code" at bounding box center [391, 181] width 205 height 12
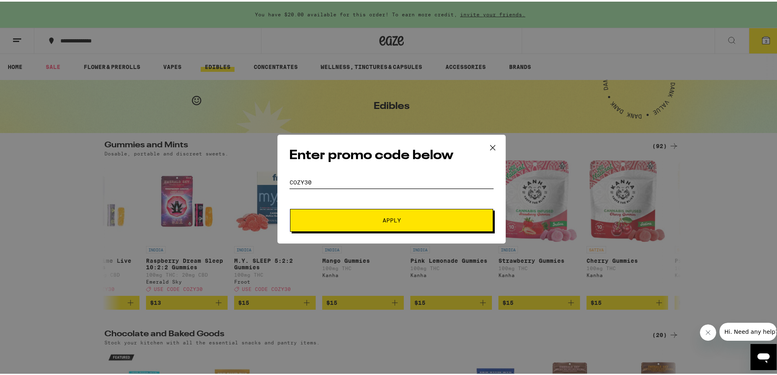
type input "COZY30"
click at [374, 214] on button "Apply" at bounding box center [391, 218] width 203 height 23
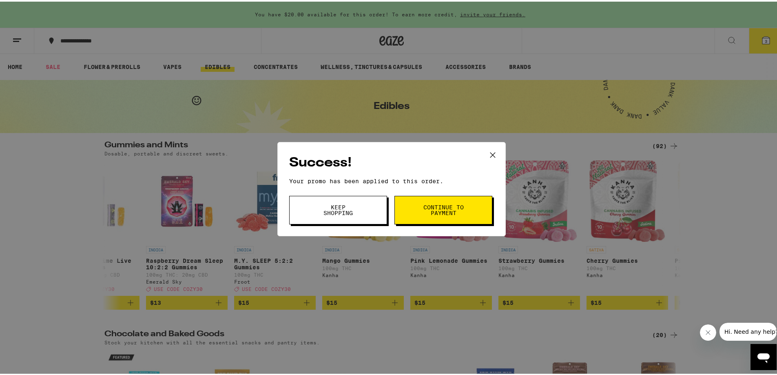
click at [458, 206] on span "Continue to payment" at bounding box center [444, 208] width 42 height 11
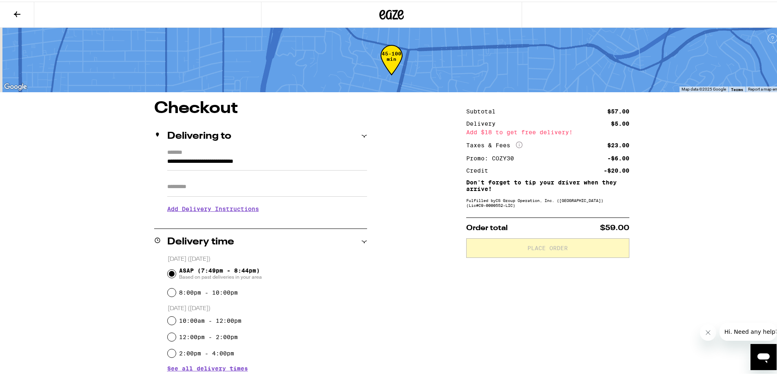
click at [189, 188] on input "Apt/Suite" at bounding box center [267, 185] width 200 height 20
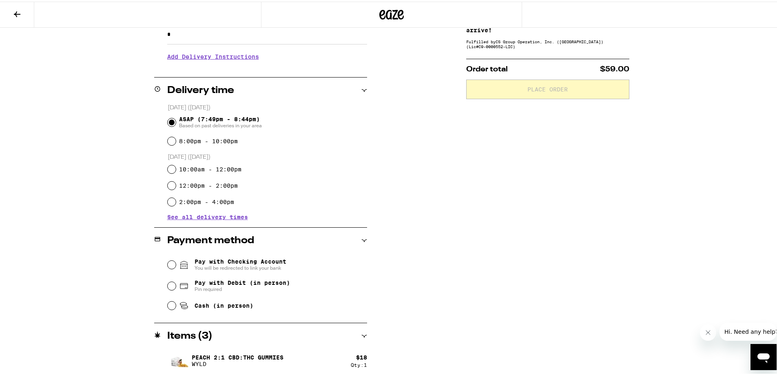
scroll to position [163, 0]
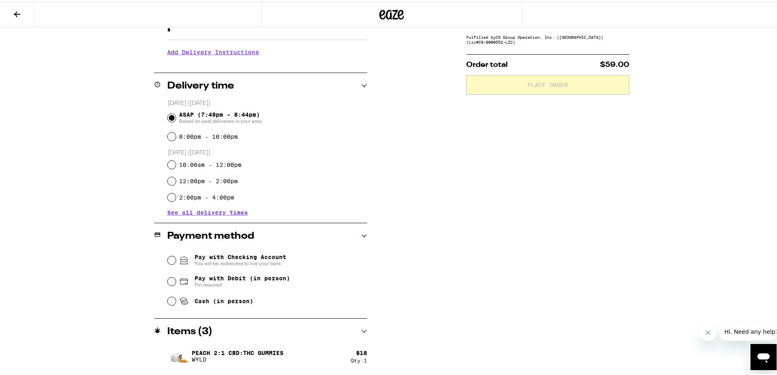
type input "*"
click at [170, 282] on input "Pay with Debit (in person) Pin required" at bounding box center [172, 280] width 8 height 8
radio input "true"
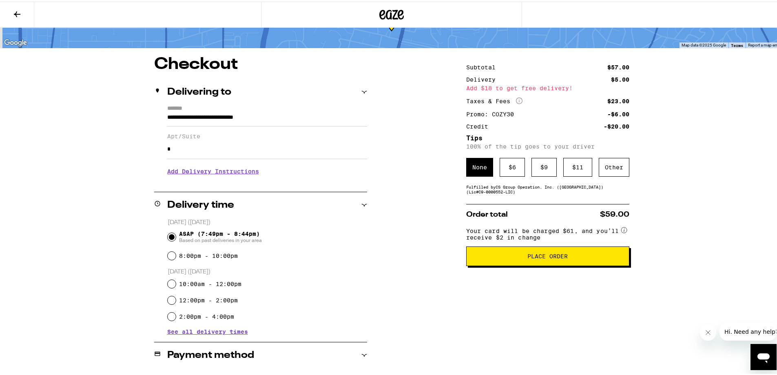
scroll to position [41, 0]
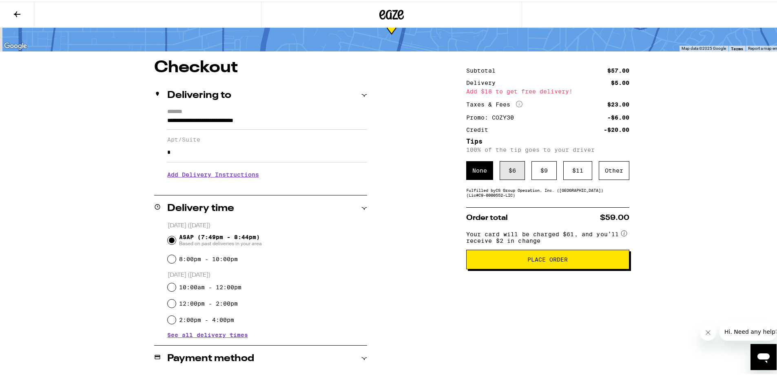
click at [506, 173] on div "$ 6" at bounding box center [512, 169] width 25 height 19
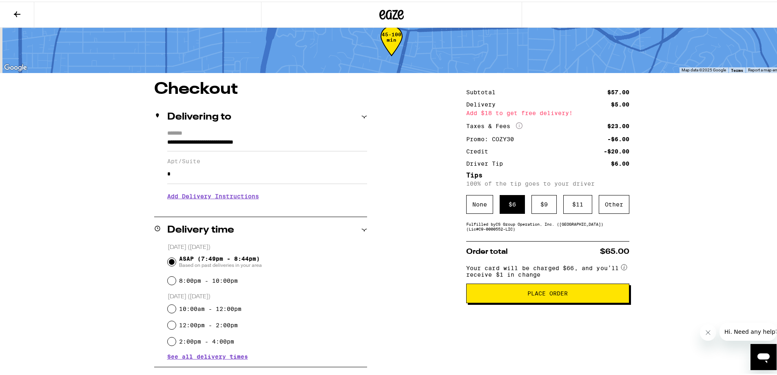
scroll to position [16, 0]
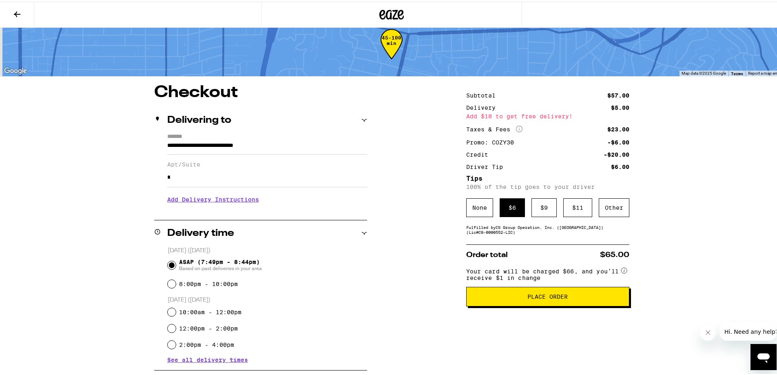
click at [562, 298] on span "Place Order" at bounding box center [548, 295] width 40 height 6
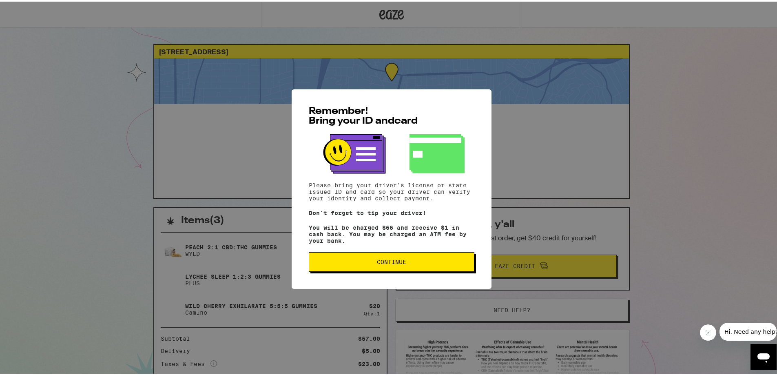
click at [389, 259] on button "Continue" at bounding box center [392, 261] width 166 height 20
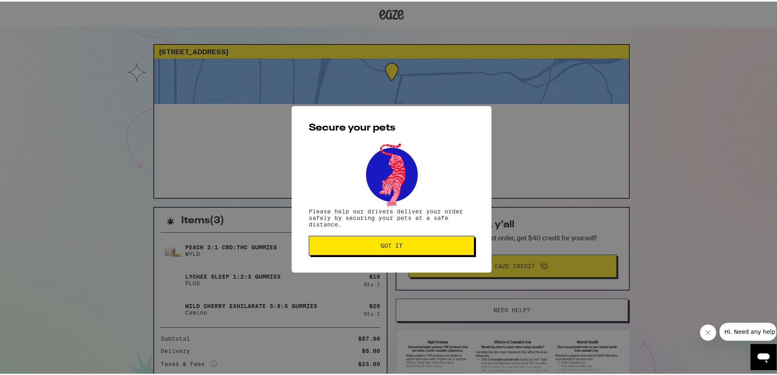
click at [393, 246] on span "Got it" at bounding box center [392, 244] width 22 height 6
